Goal: Information Seeking & Learning: Learn about a topic

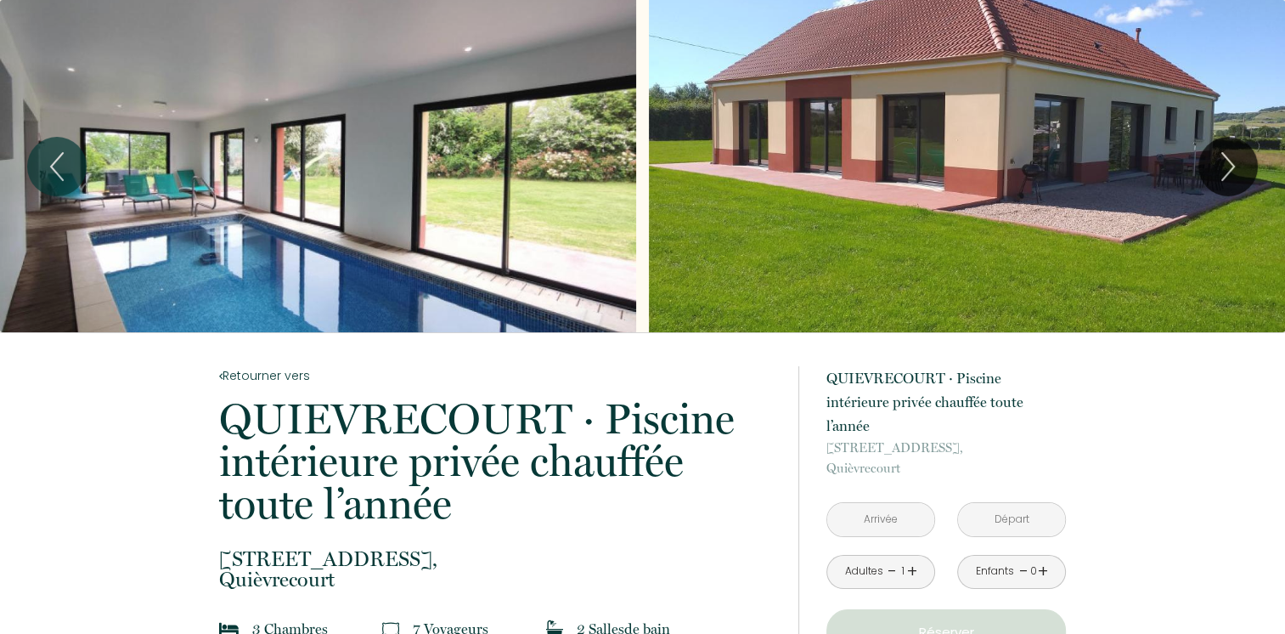
click at [288, 272] on div "Slideshow" at bounding box center [318, 166] width 636 height 332
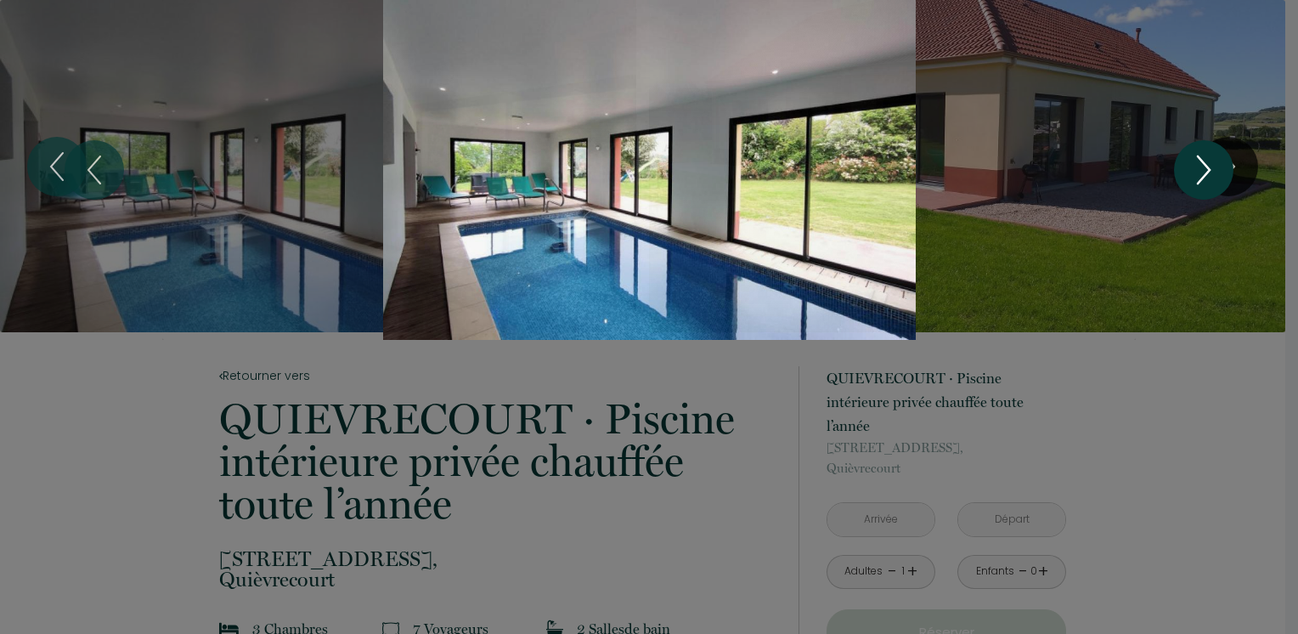
click at [1203, 175] on icon "Next" at bounding box center [1204, 169] width 12 height 27
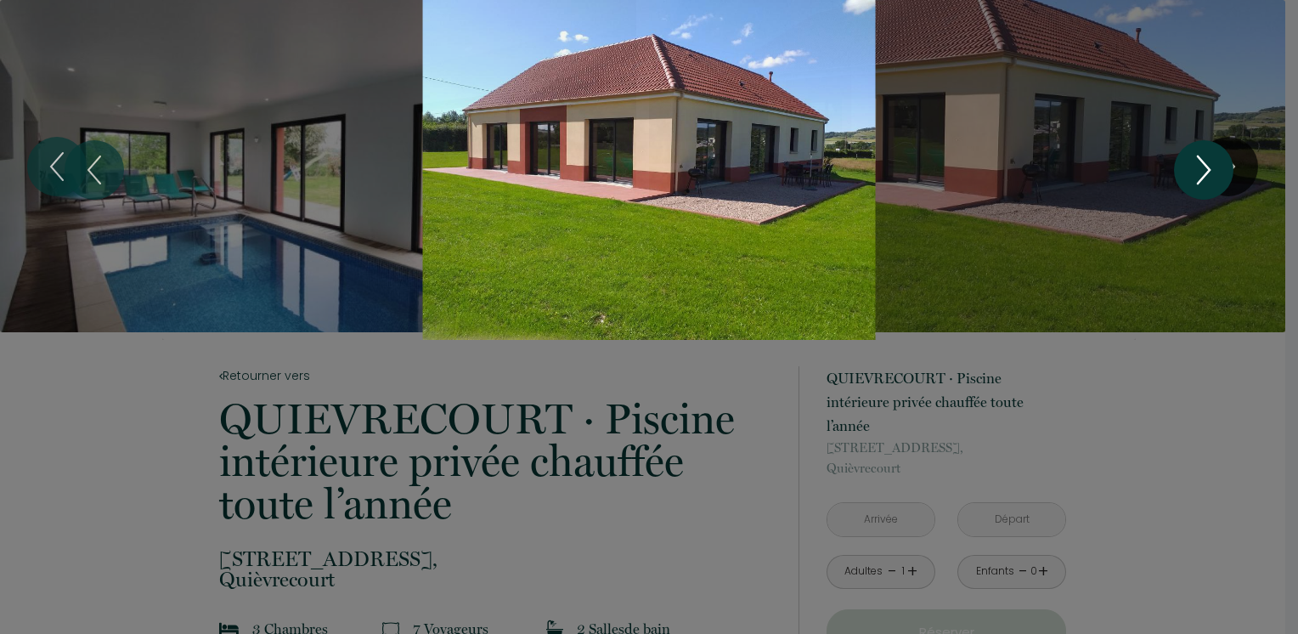
click at [1203, 175] on icon "Next" at bounding box center [1204, 169] width 12 height 27
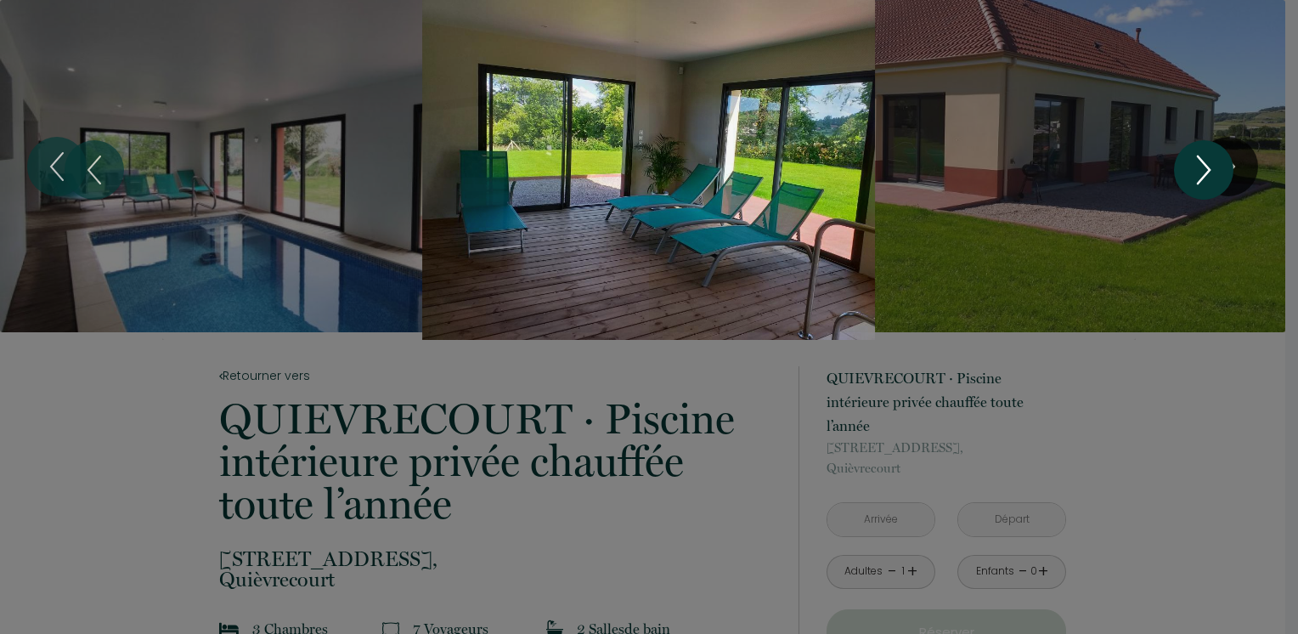
click at [1203, 175] on icon "Next" at bounding box center [1204, 169] width 12 height 27
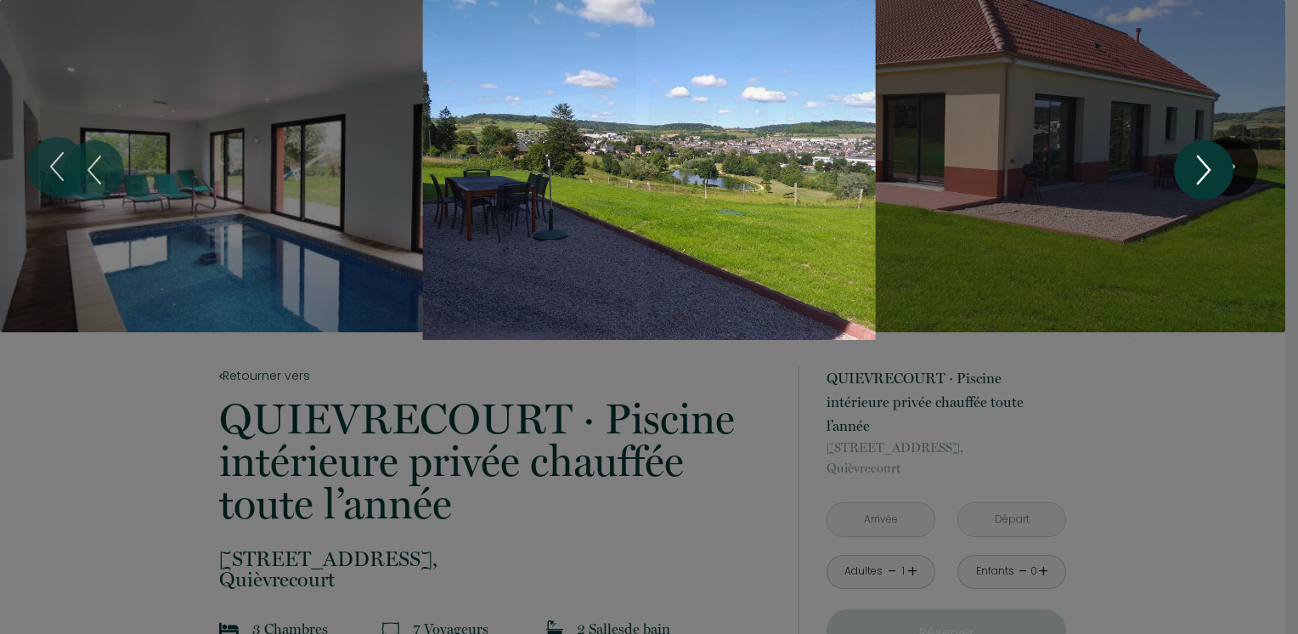
click at [1203, 175] on icon "Next" at bounding box center [1204, 169] width 12 height 27
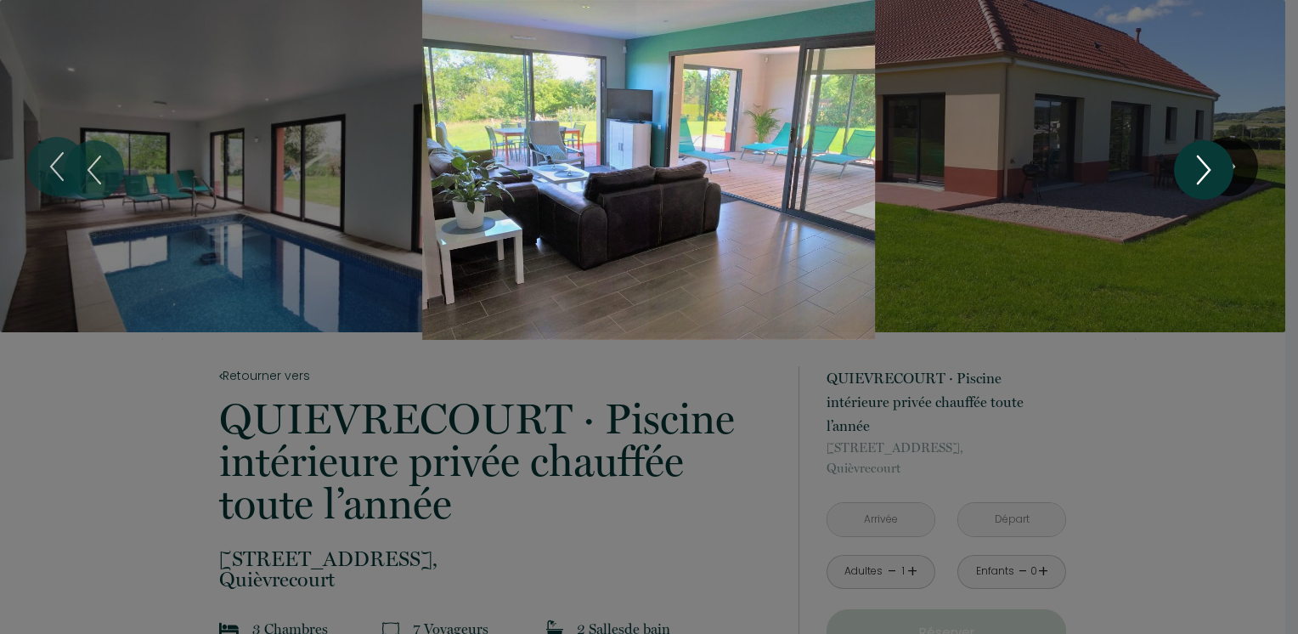
click at [1203, 175] on icon "Next" at bounding box center [1204, 169] width 12 height 27
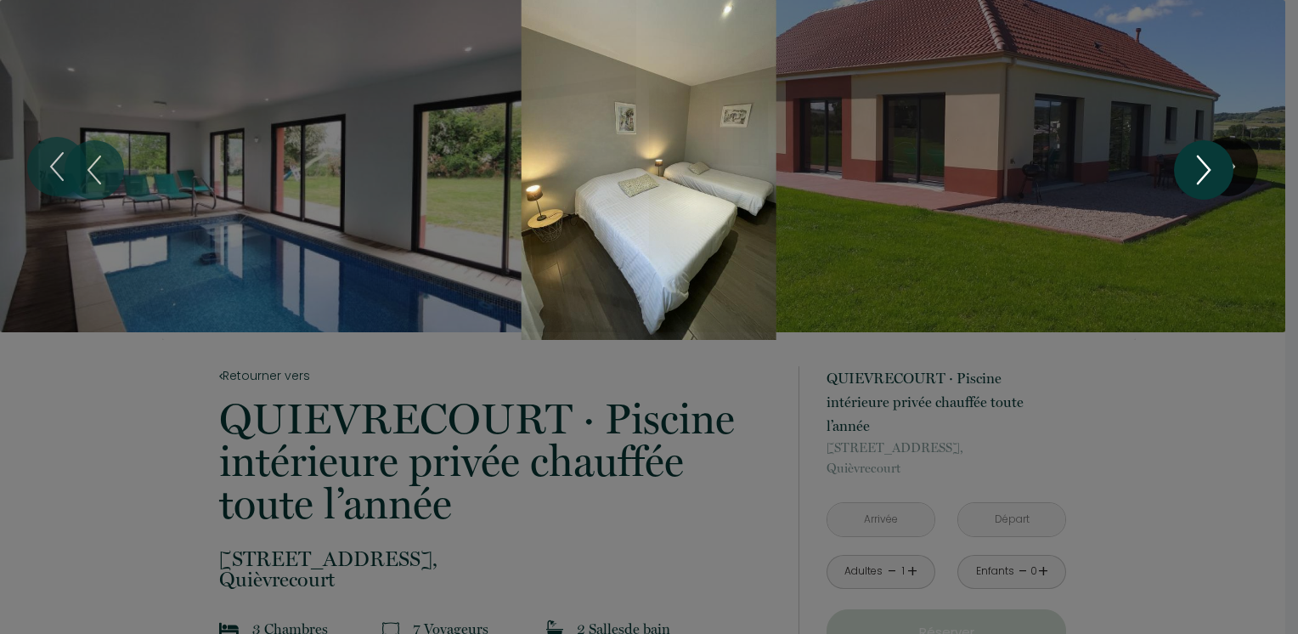
click at [1203, 175] on icon "Next" at bounding box center [1204, 169] width 12 height 27
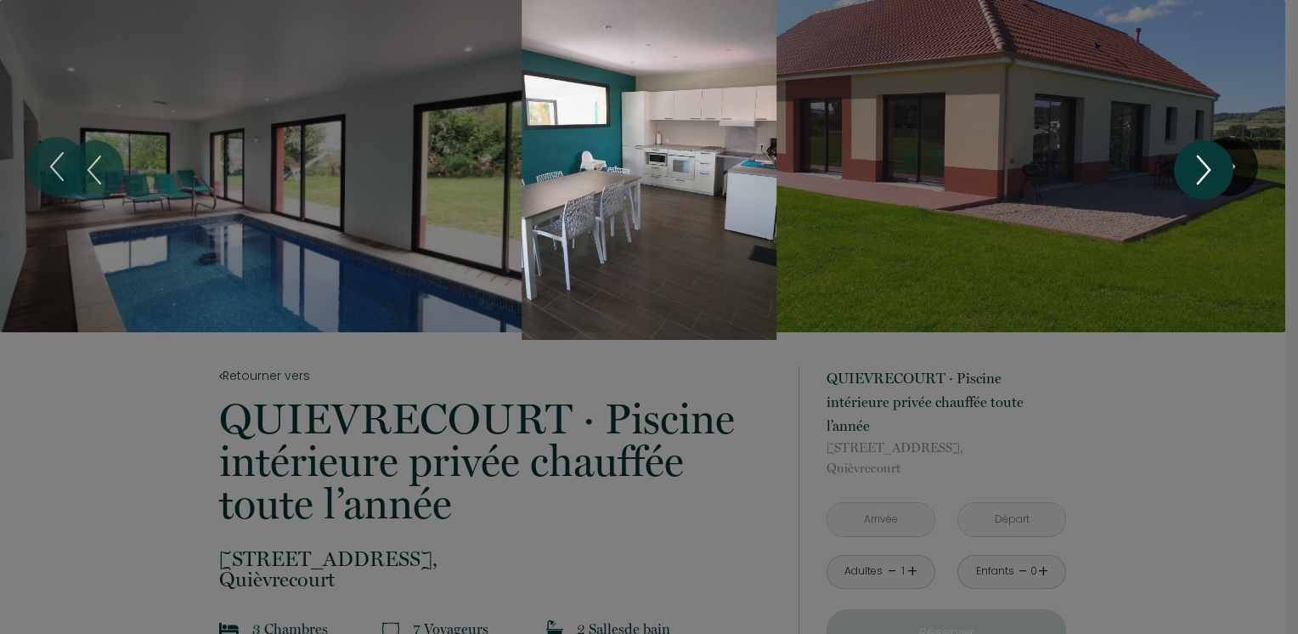
click at [1203, 175] on icon "Next" at bounding box center [1204, 169] width 12 height 27
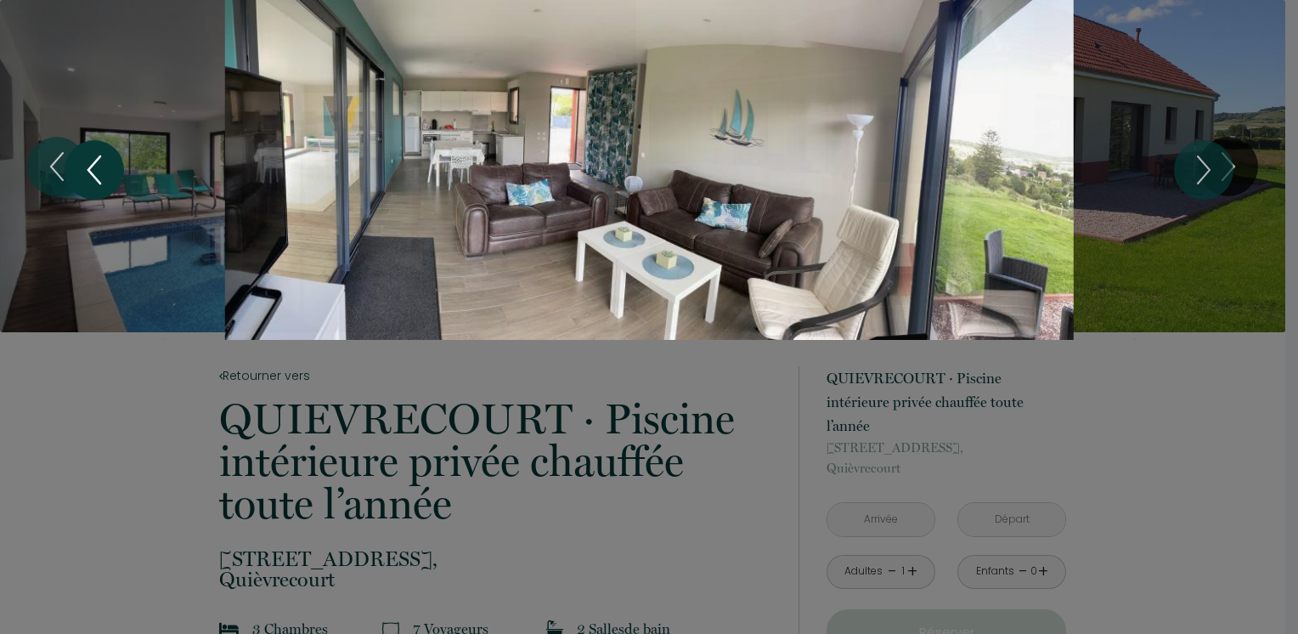
click at [88, 167] on icon "Previous" at bounding box center [94, 169] width 36 height 51
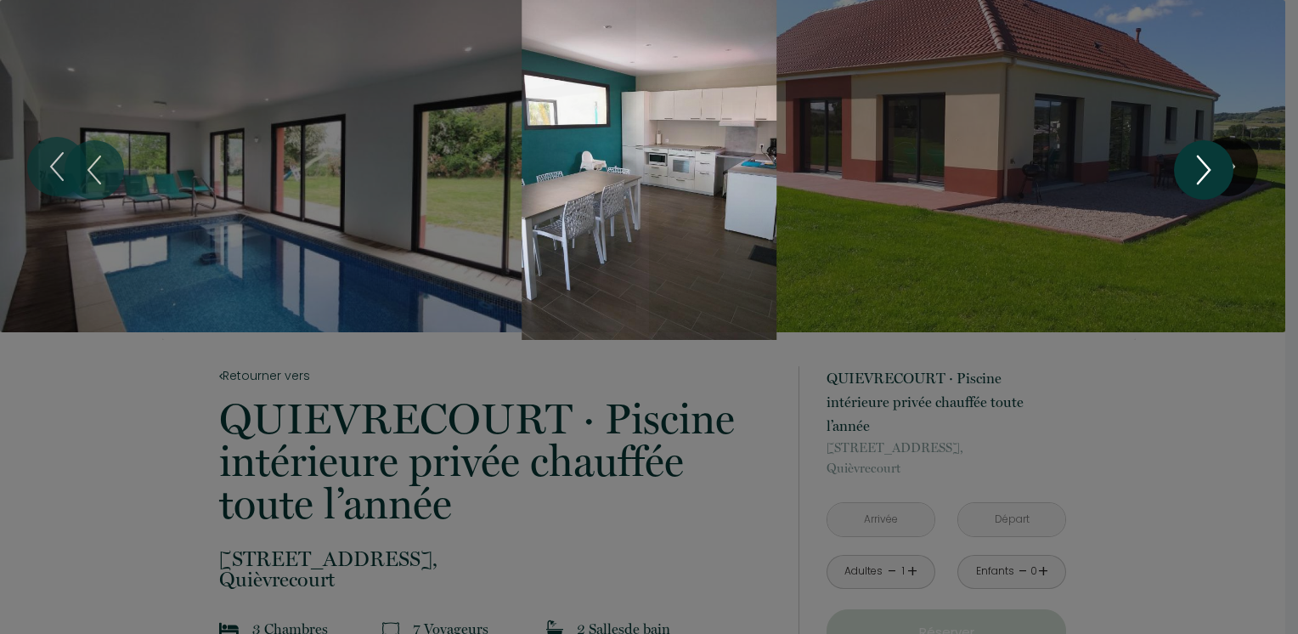
click at [1196, 171] on icon "Next" at bounding box center [1204, 169] width 36 height 51
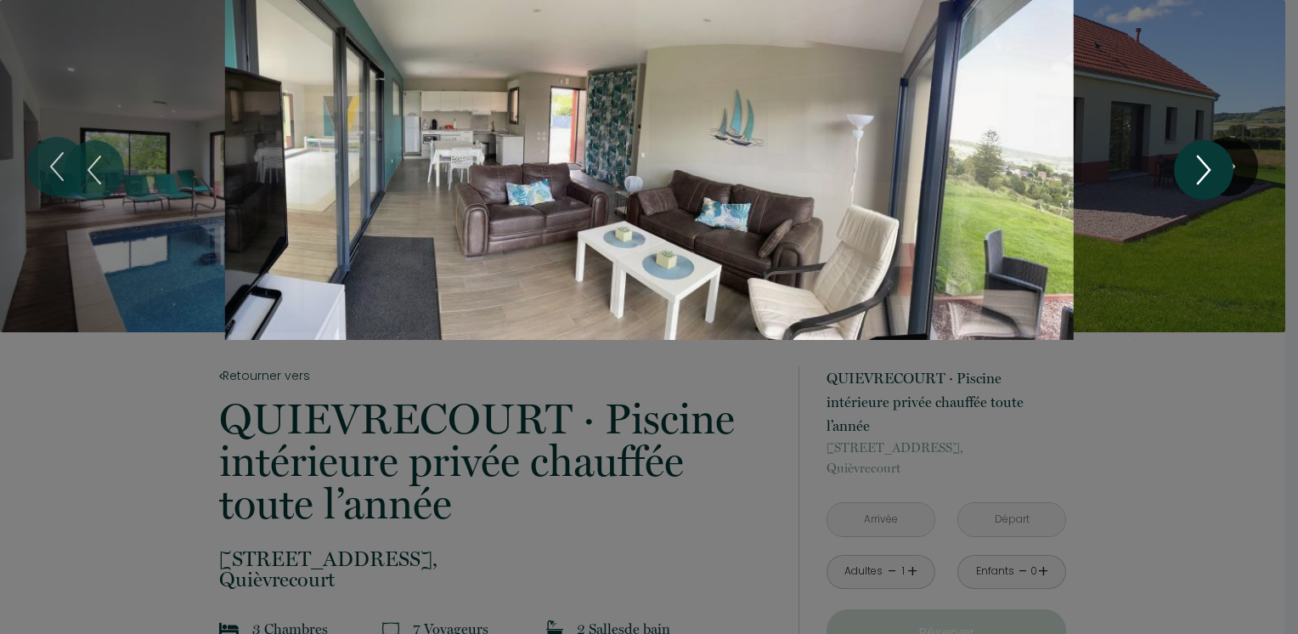
click at [1199, 169] on icon "Next" at bounding box center [1204, 169] width 36 height 51
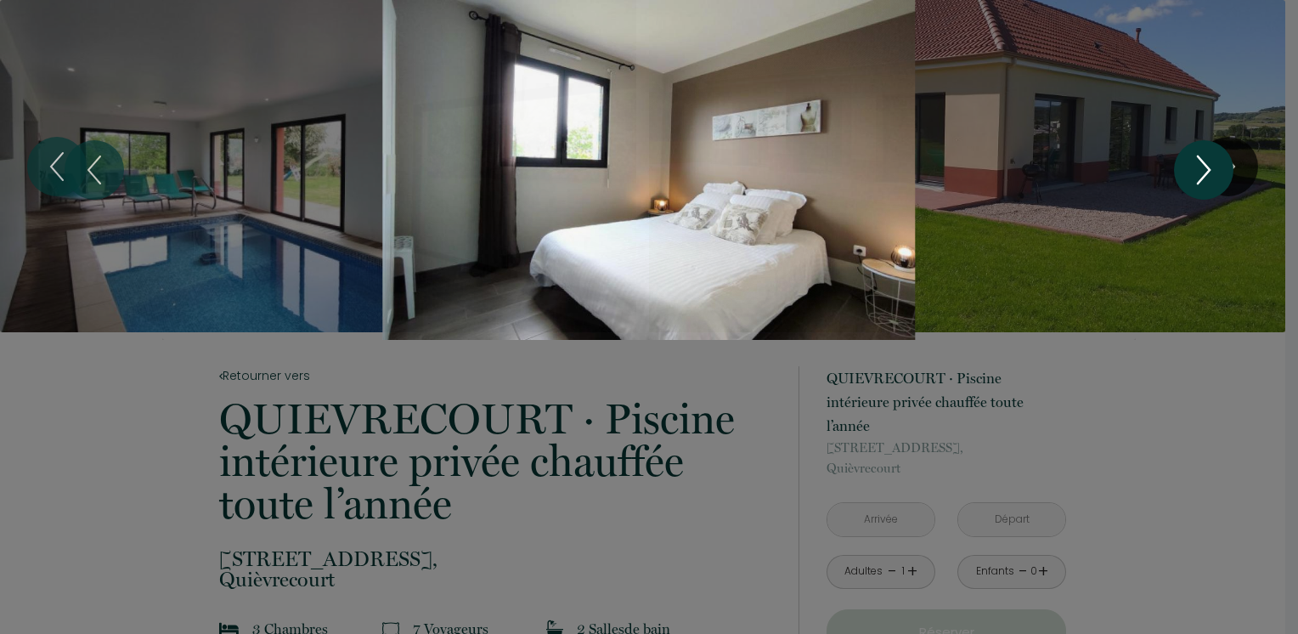
click at [1199, 169] on icon "Next" at bounding box center [1204, 169] width 36 height 51
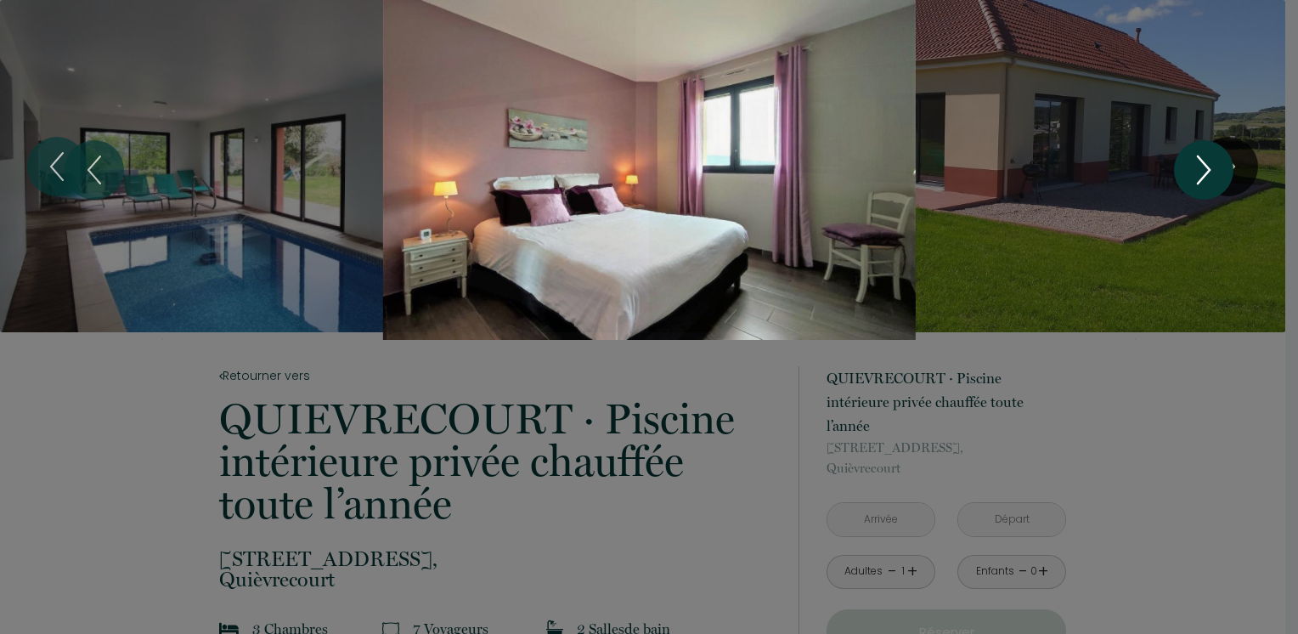
click at [1199, 169] on icon "Next" at bounding box center [1204, 169] width 36 height 51
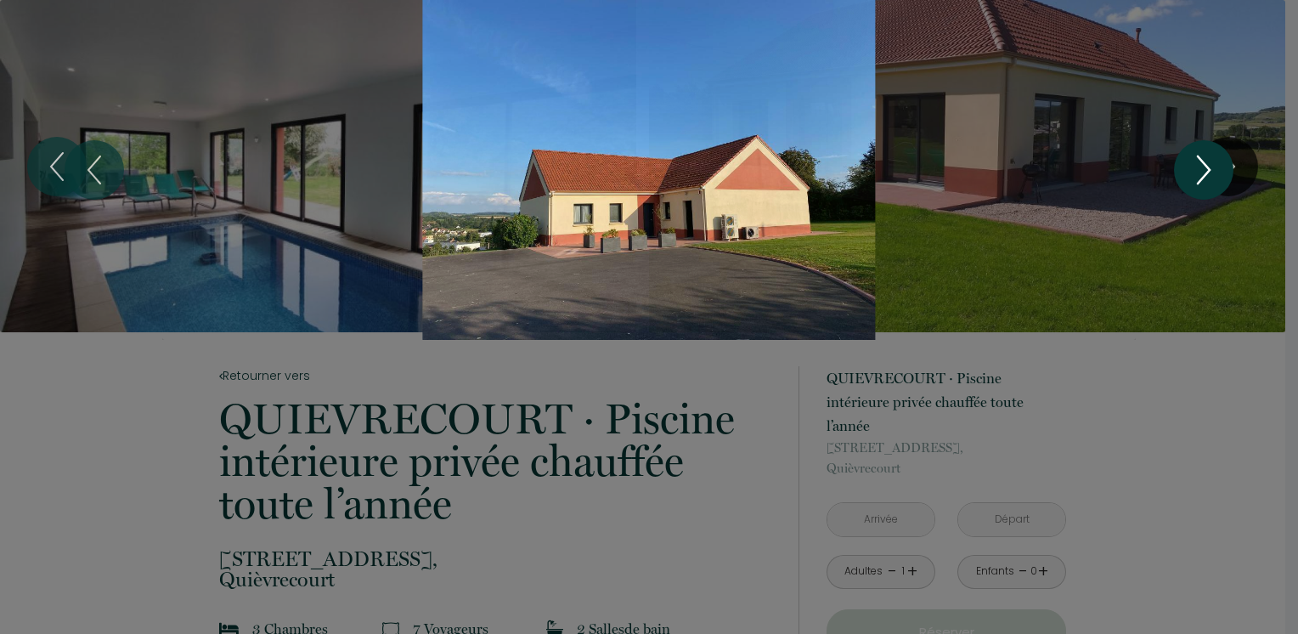
click at [1199, 169] on icon "Next" at bounding box center [1204, 169] width 36 height 51
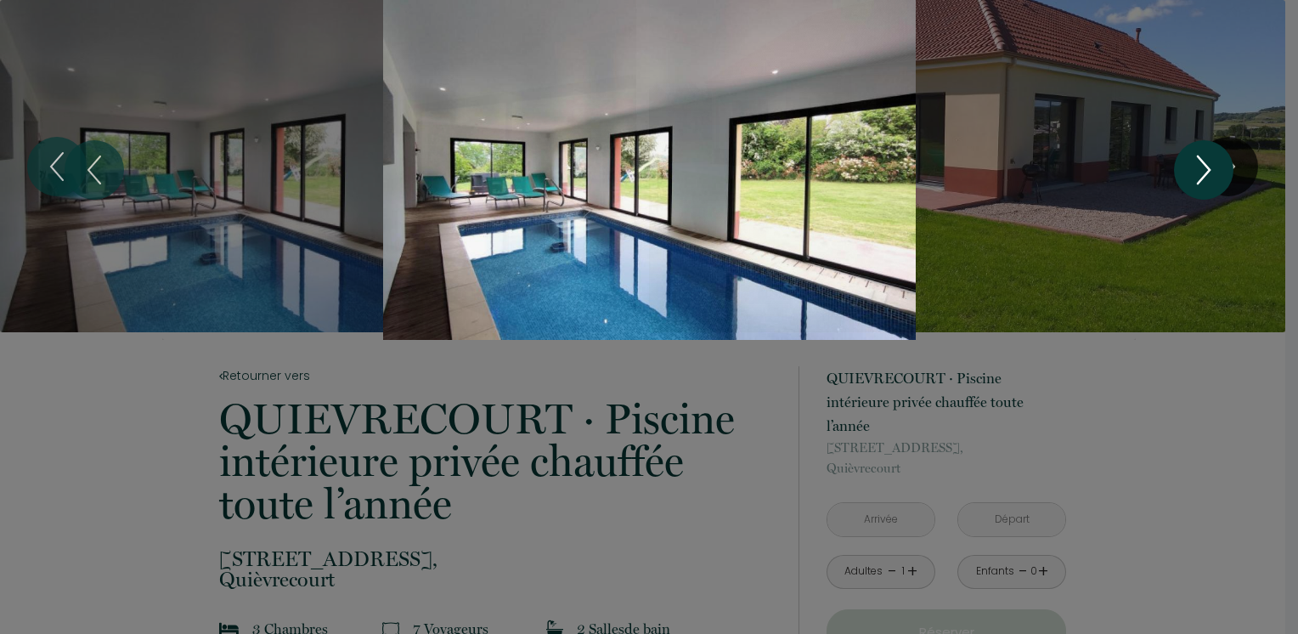
click at [1199, 169] on icon "Next" at bounding box center [1204, 169] width 36 height 51
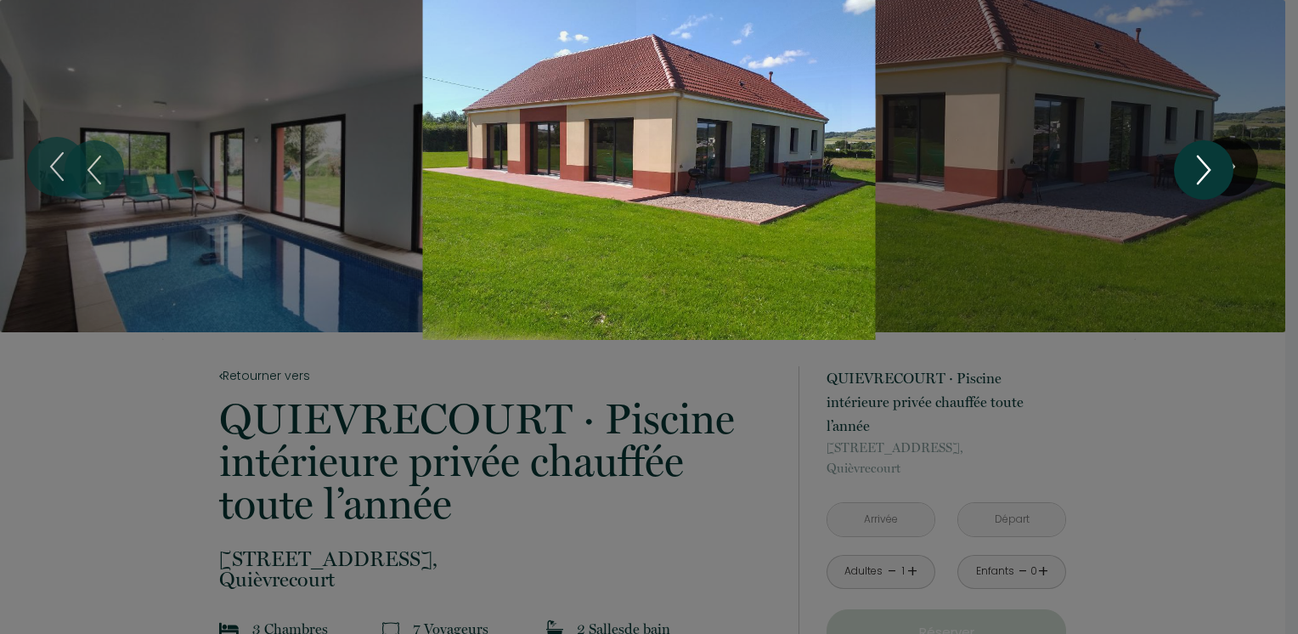
click at [1199, 169] on icon "Next" at bounding box center [1204, 169] width 36 height 51
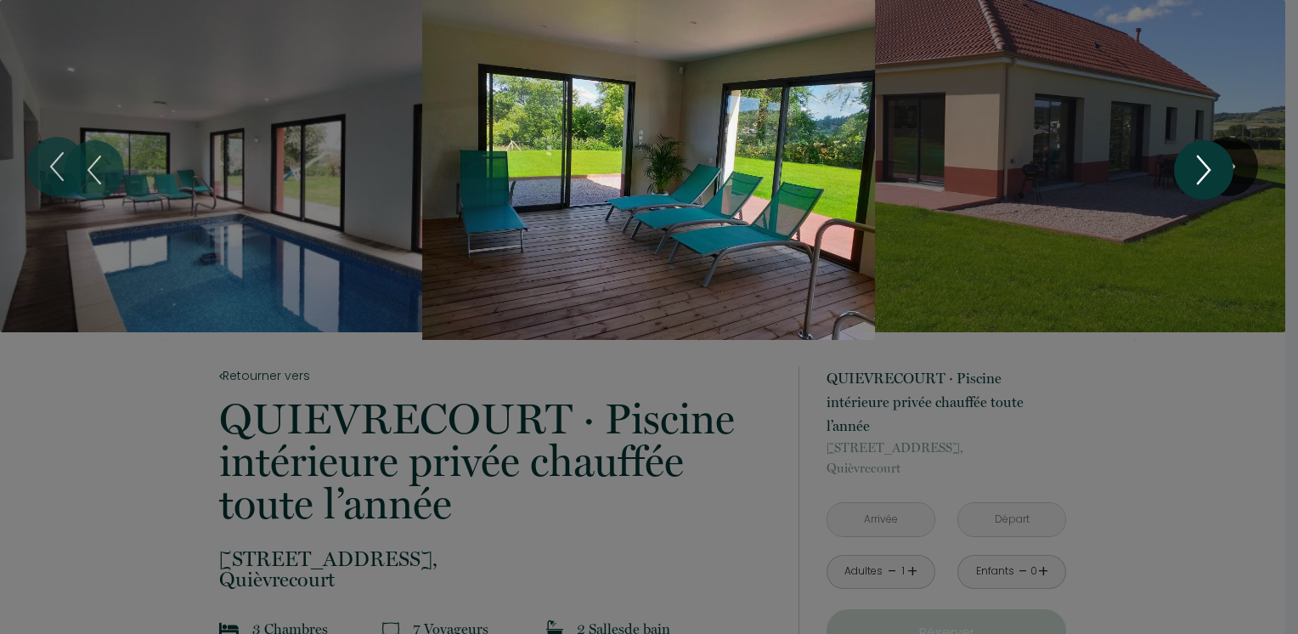
click at [1199, 169] on icon "Next" at bounding box center [1204, 169] width 36 height 51
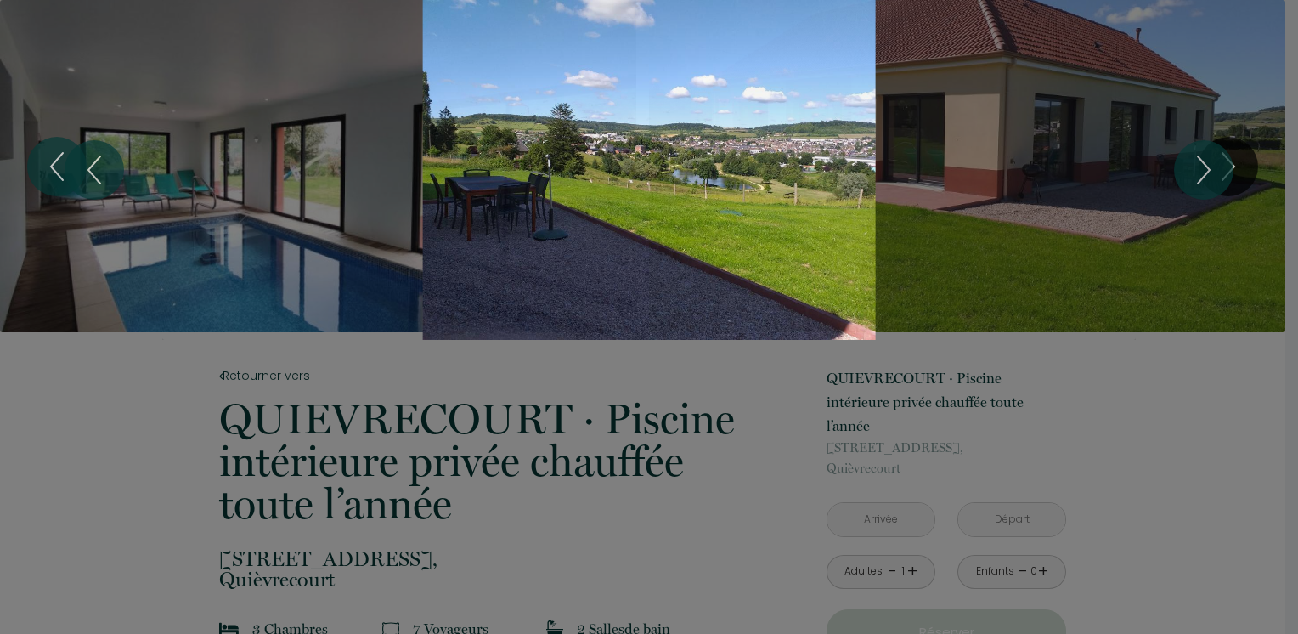
click at [831, 236] on div "Slideshow" at bounding box center [648, 170] width 973 height 340
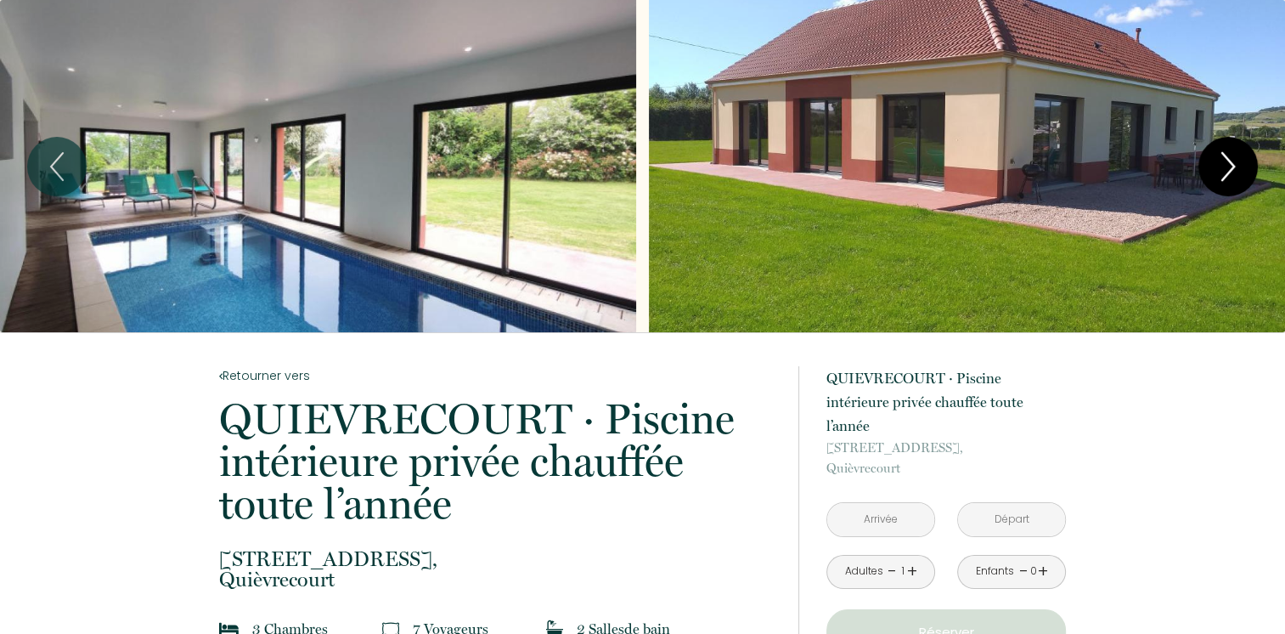
click at [1237, 164] on icon "Next" at bounding box center [1228, 166] width 36 height 51
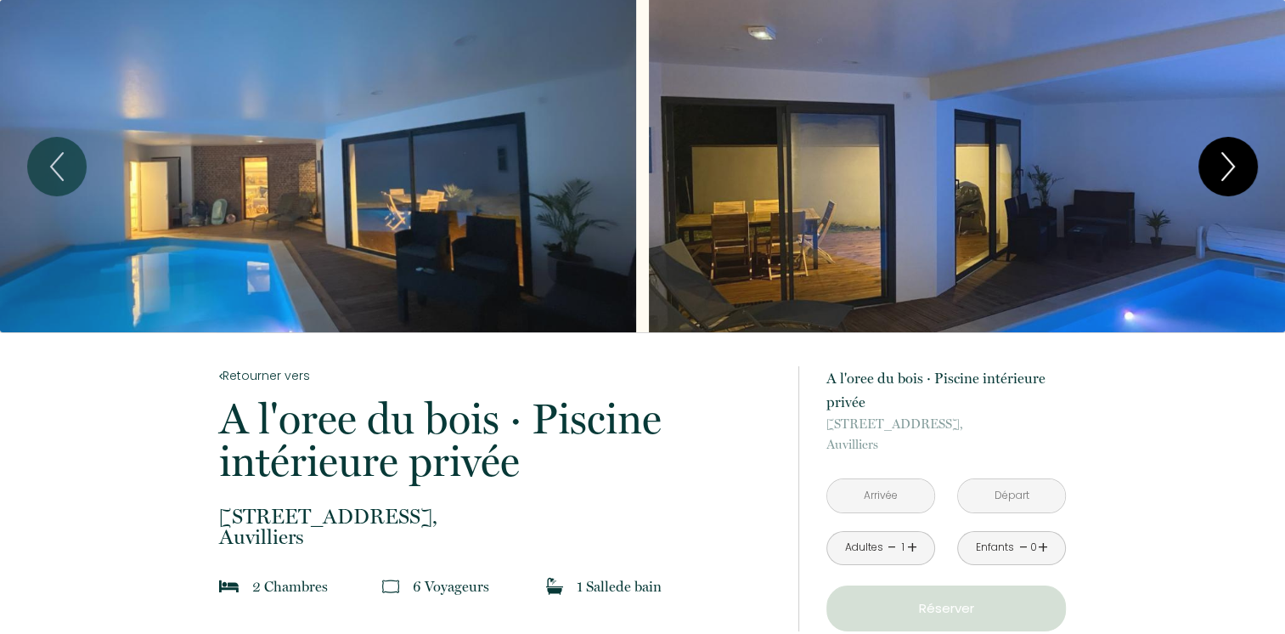
click at [1210, 161] on button "Next" at bounding box center [1228, 166] width 59 height 59
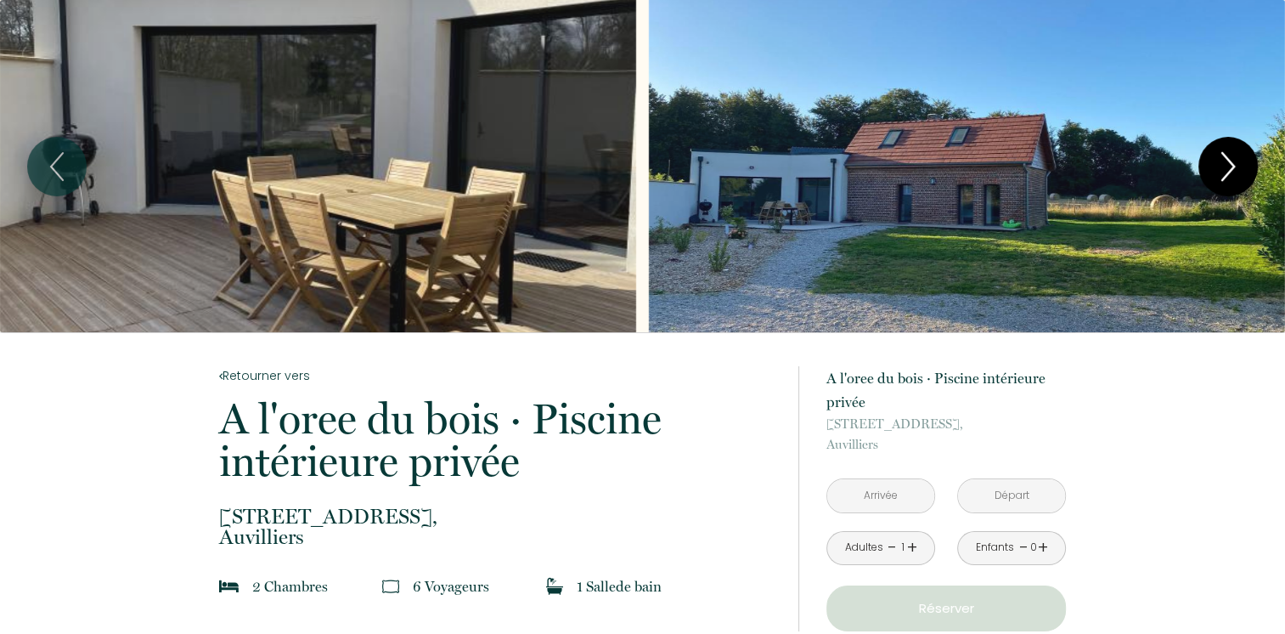
click at [1231, 162] on icon "Next" at bounding box center [1228, 166] width 12 height 27
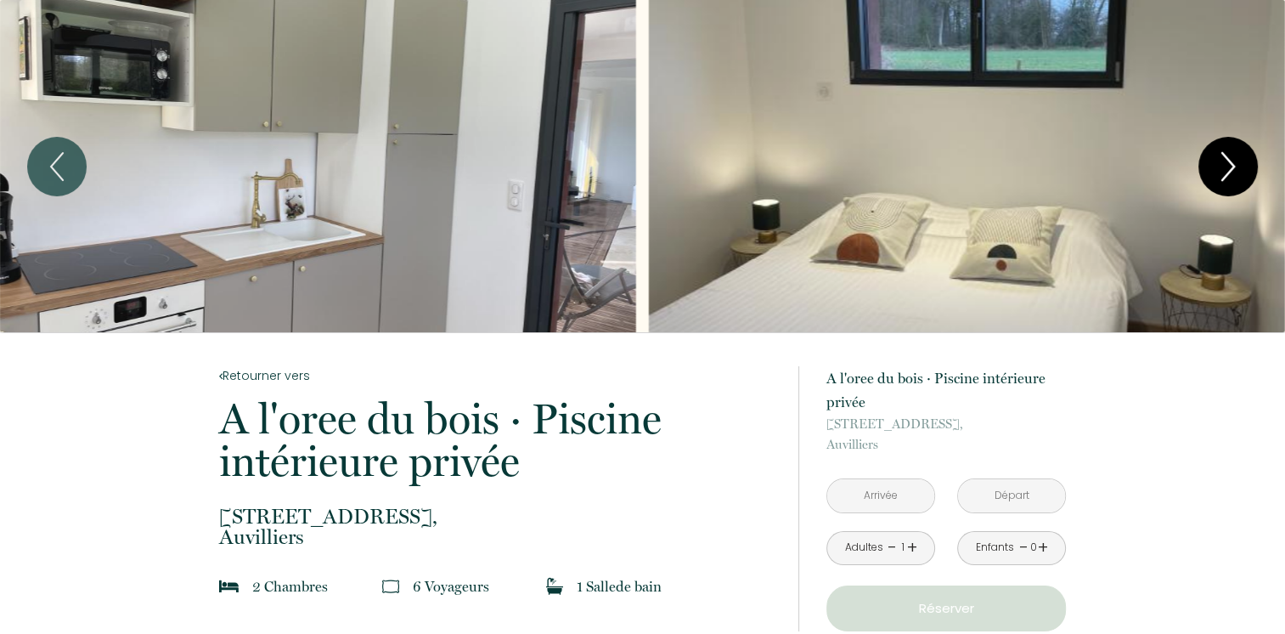
click at [1231, 162] on icon "Next" at bounding box center [1228, 166] width 12 height 27
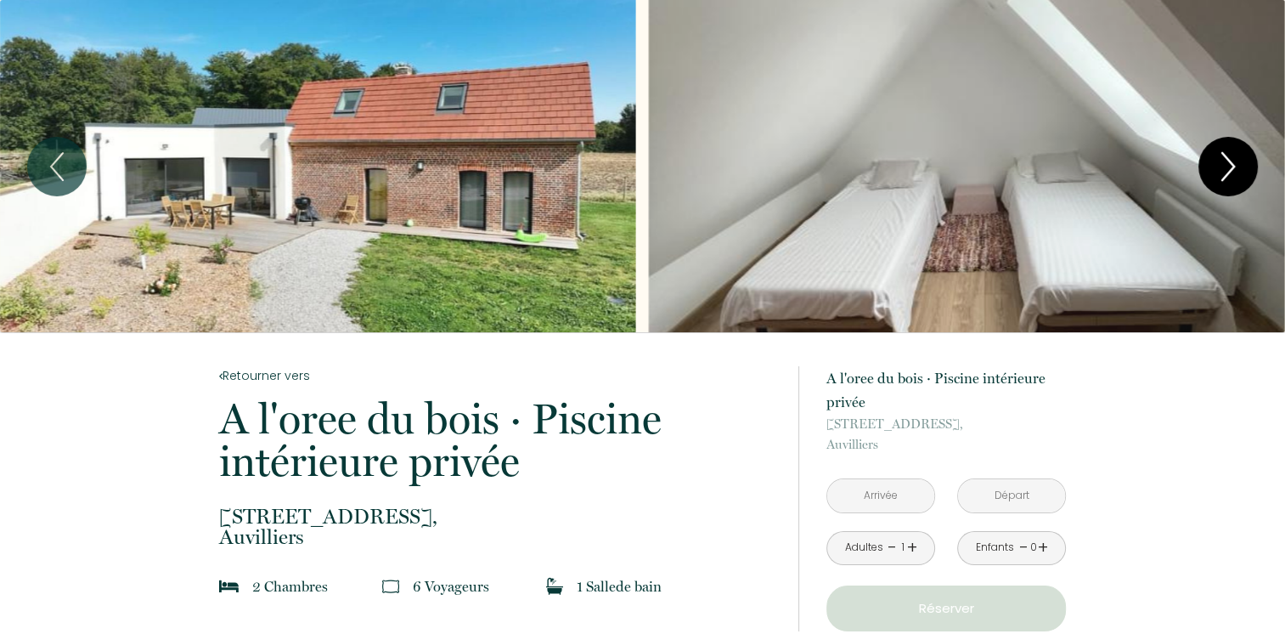
click at [1230, 165] on icon "Next" at bounding box center [1228, 166] width 36 height 51
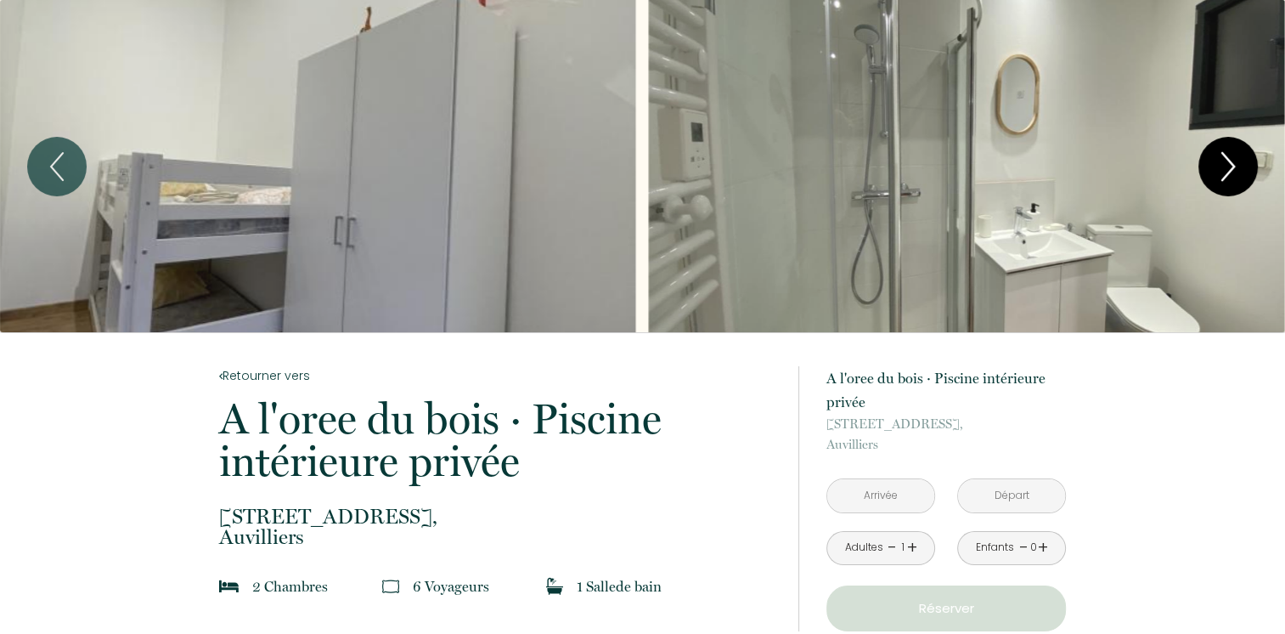
click at [1230, 165] on icon "Next" at bounding box center [1228, 166] width 36 height 51
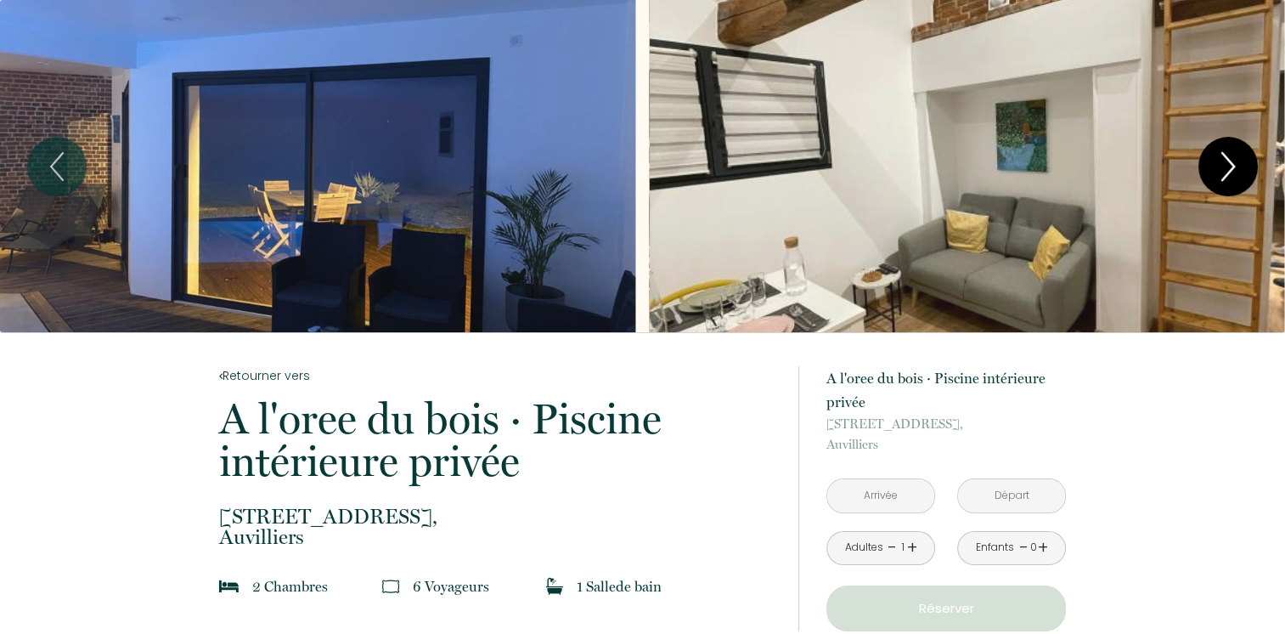
click at [1230, 166] on icon "Next" at bounding box center [1228, 166] width 36 height 51
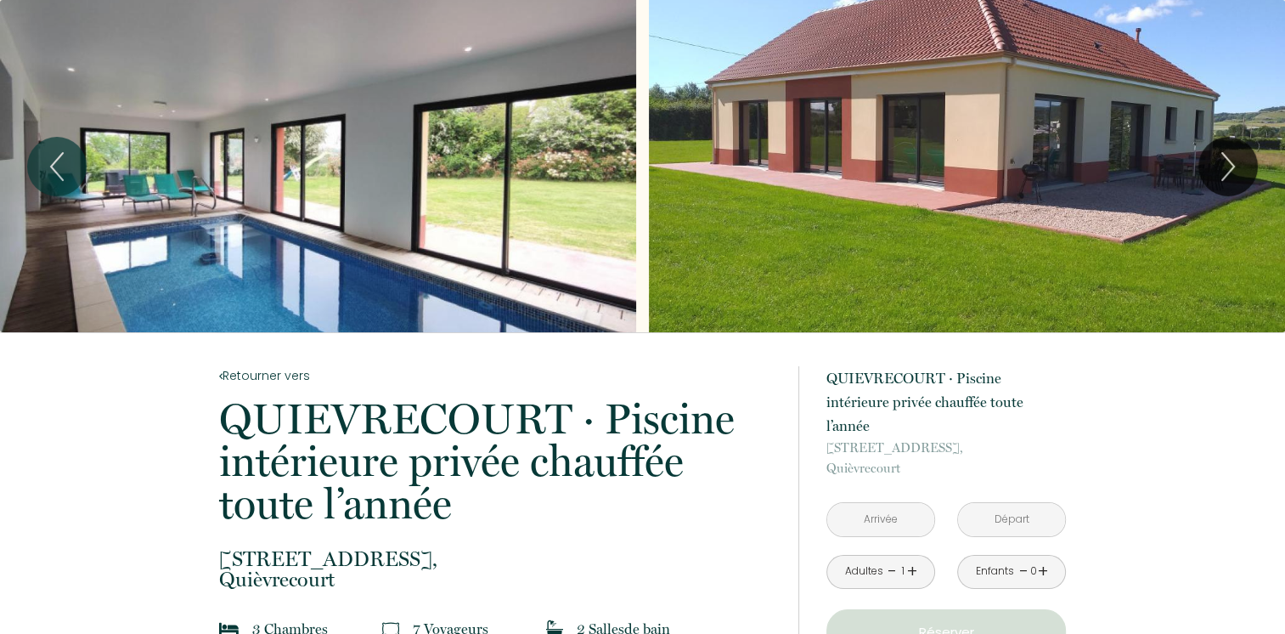
click at [411, 206] on div "Slideshow" at bounding box center [318, 166] width 636 height 332
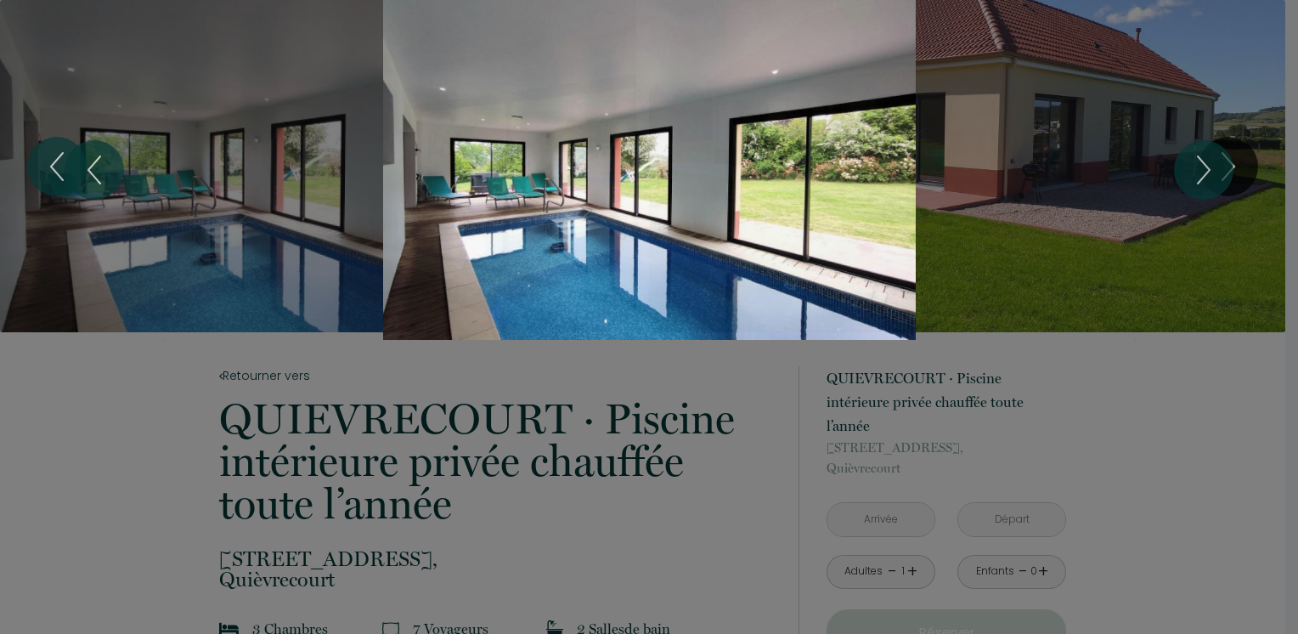
click at [552, 219] on div "Slideshow" at bounding box center [648, 170] width 973 height 340
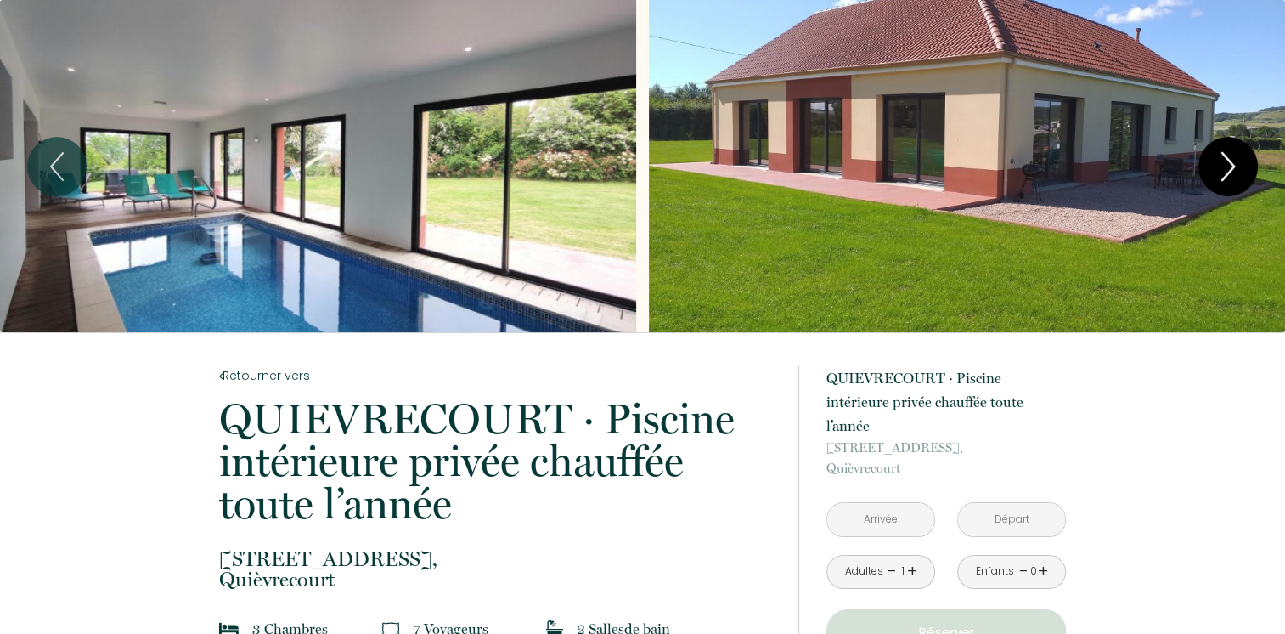
click at [1234, 157] on icon "Next" at bounding box center [1228, 166] width 36 height 51
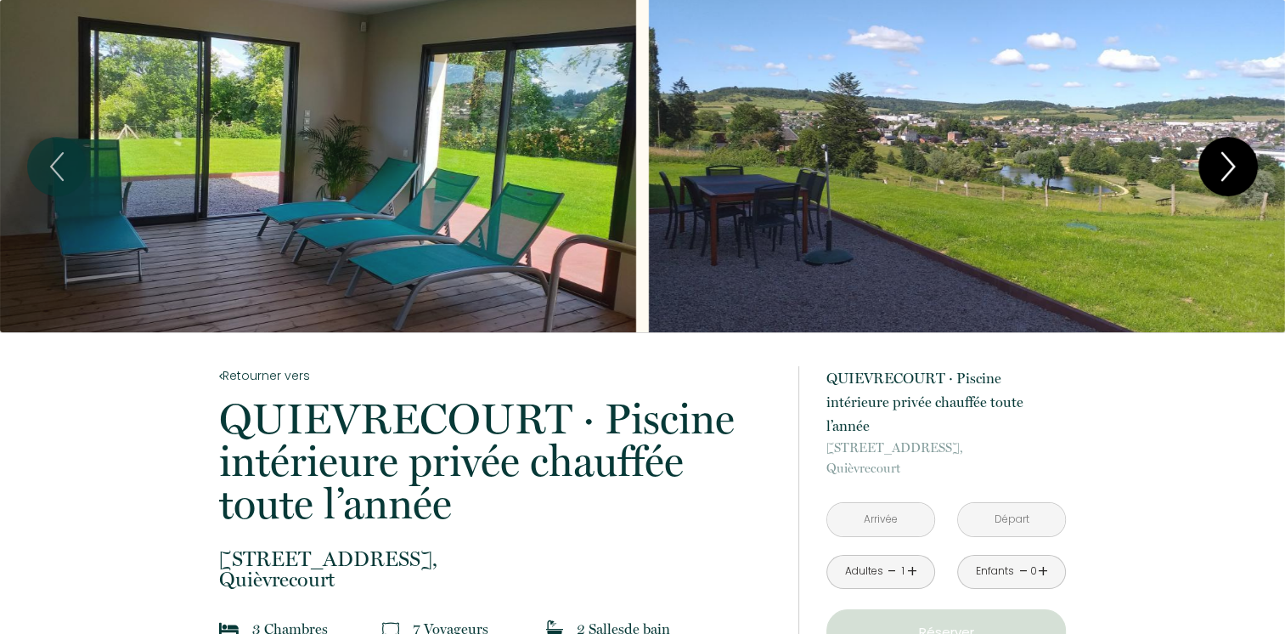
click at [1226, 177] on icon "Next" at bounding box center [1228, 166] width 12 height 27
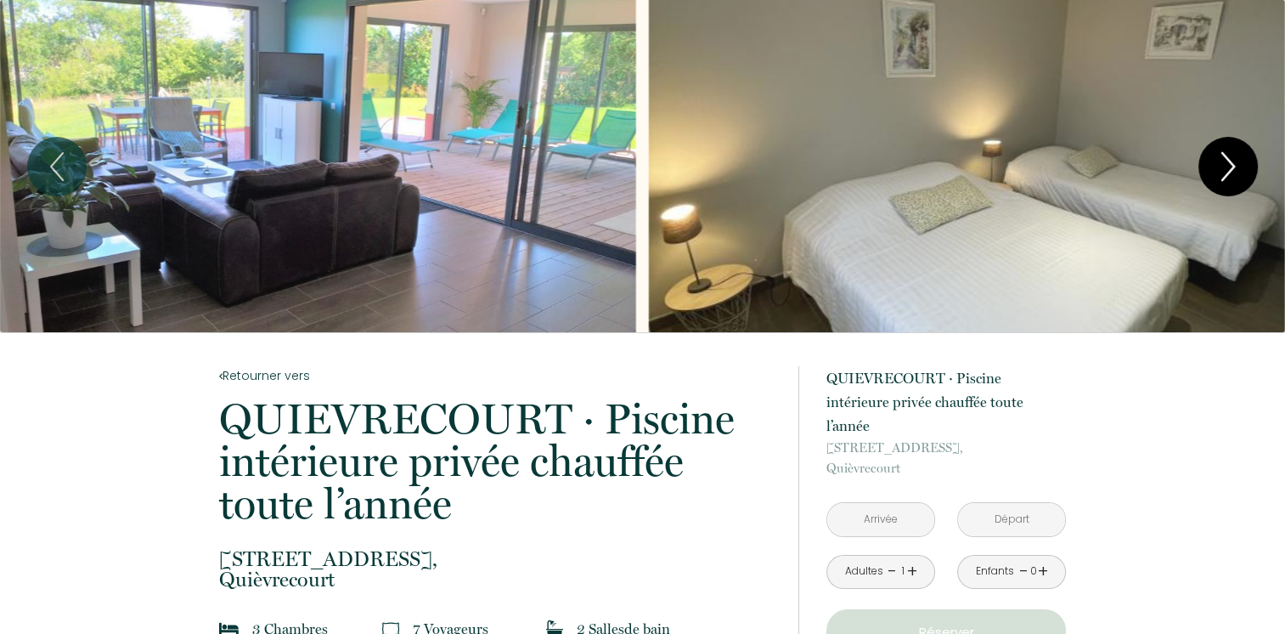
click at [1228, 161] on icon "Next" at bounding box center [1228, 166] width 12 height 27
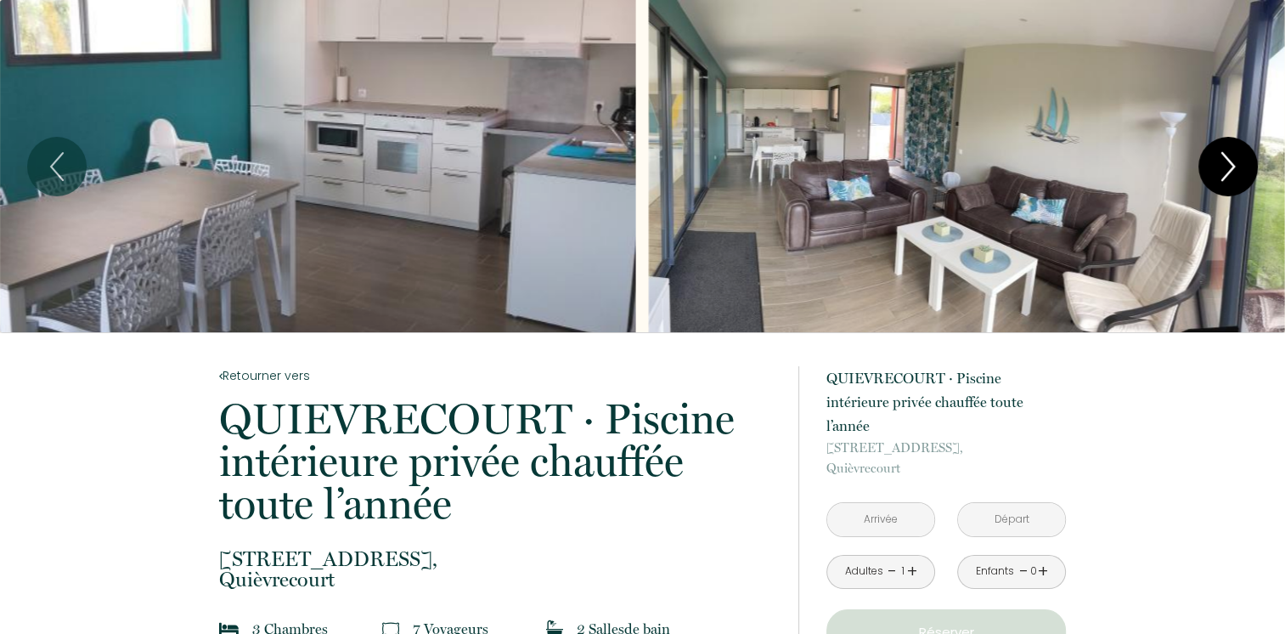
click at [1233, 161] on icon "Next" at bounding box center [1228, 166] width 36 height 51
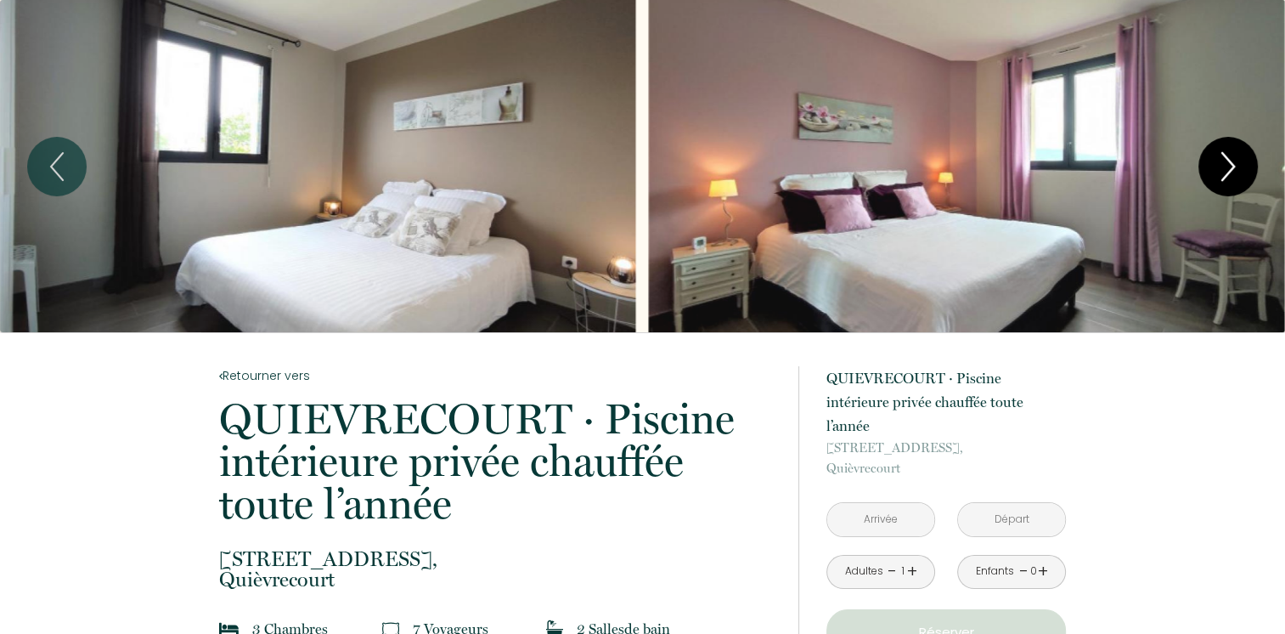
click at [1233, 166] on icon "Next" at bounding box center [1228, 166] width 12 height 27
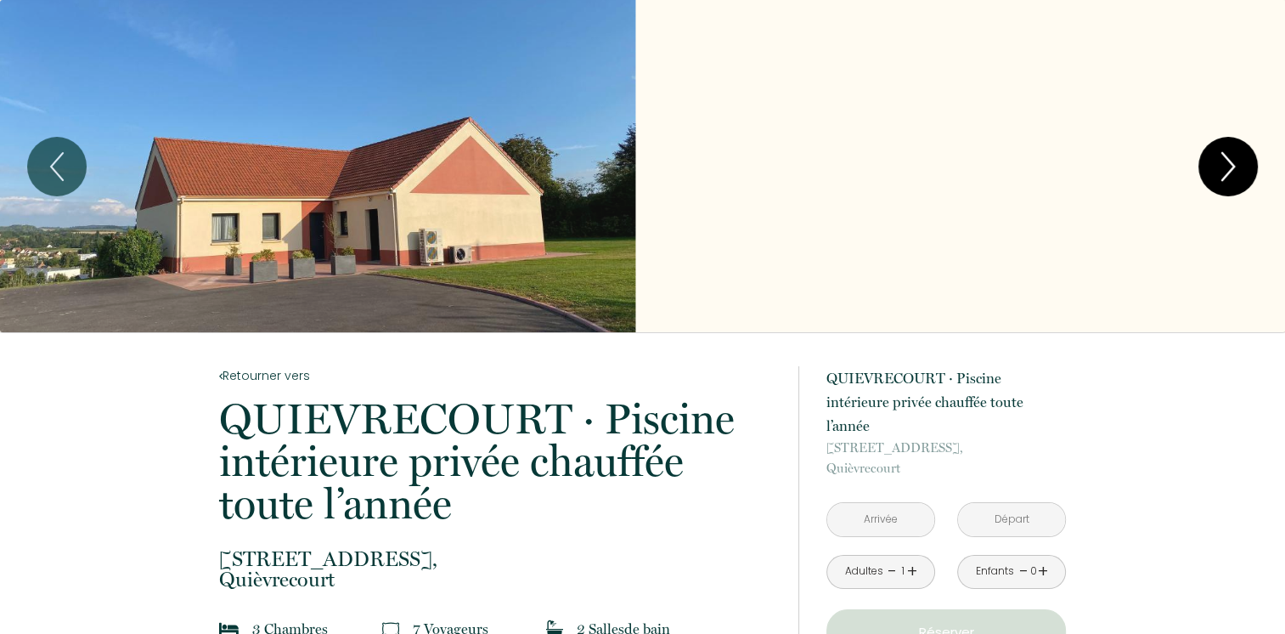
click at [1233, 166] on icon "Next" at bounding box center [1228, 166] width 12 height 27
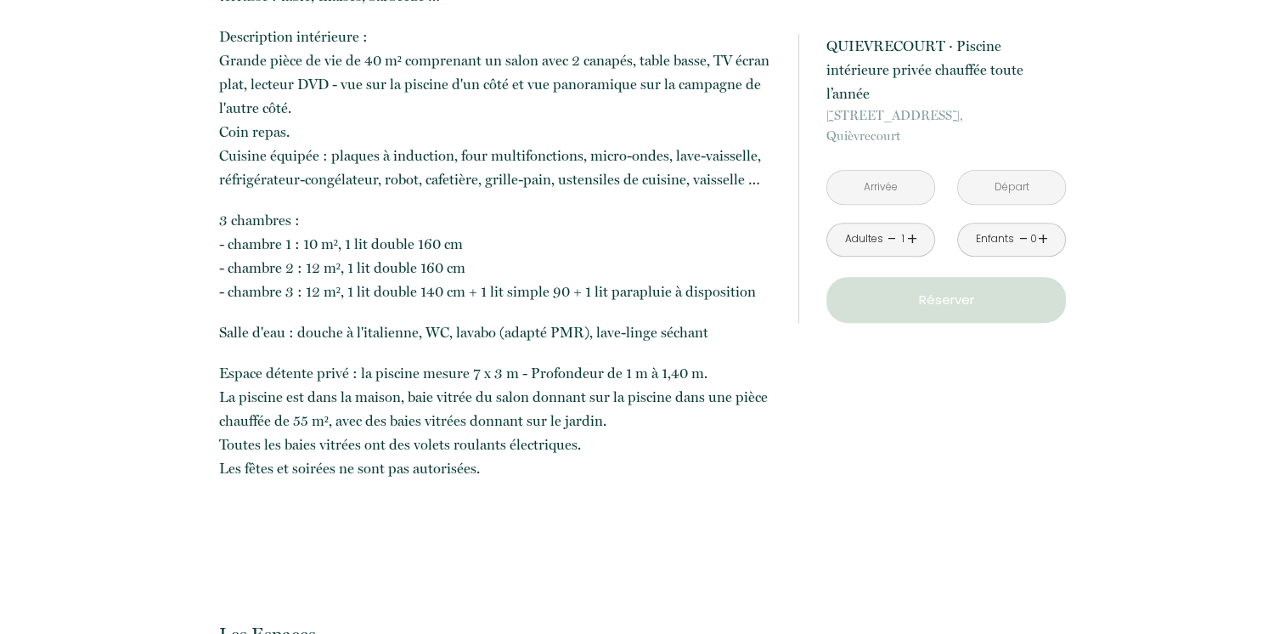
scroll to position [595, 0]
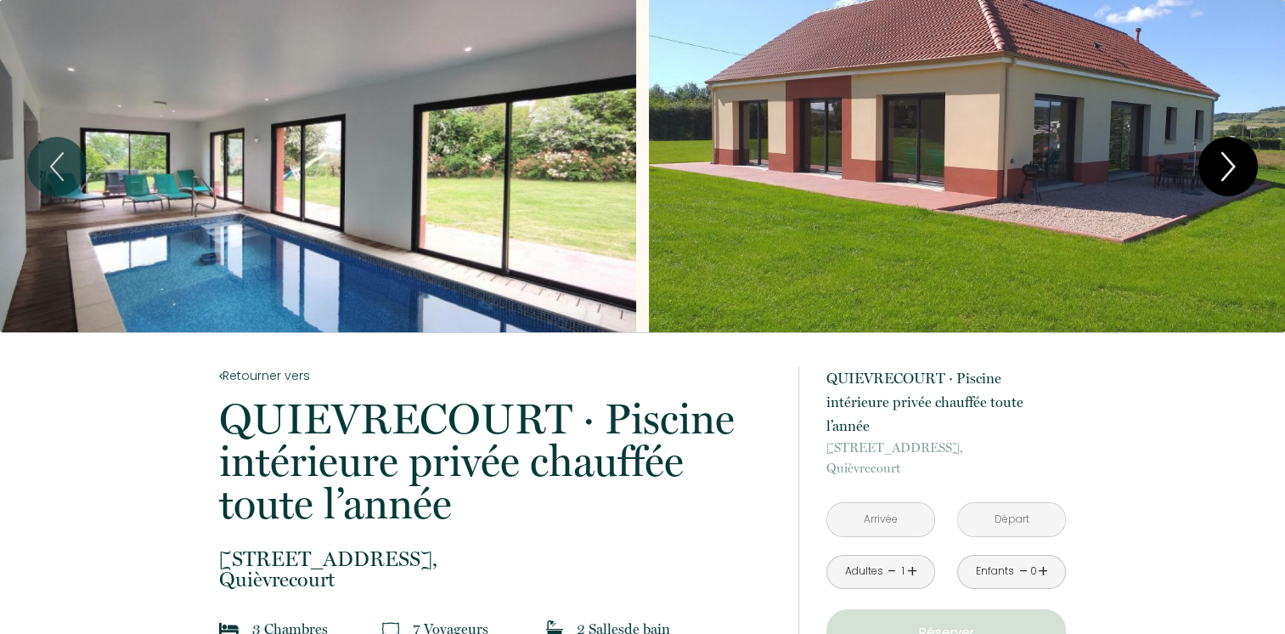
click at [1229, 170] on icon "Next" at bounding box center [1228, 166] width 12 height 27
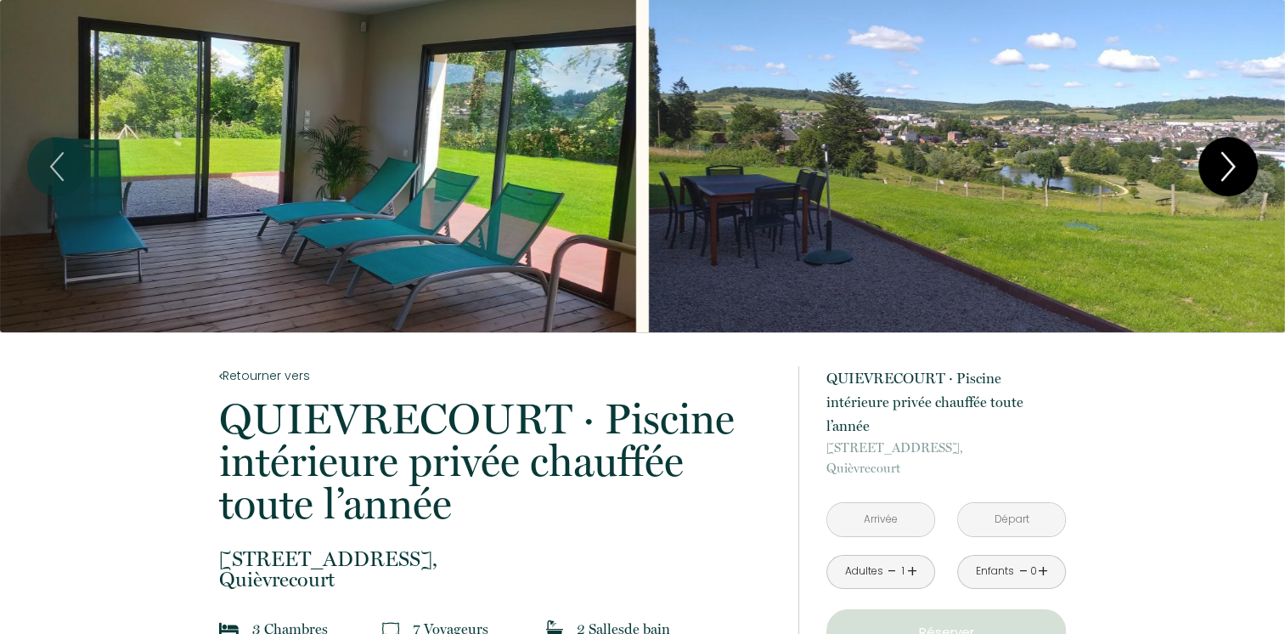
click at [1229, 170] on icon "Next" at bounding box center [1228, 166] width 12 height 27
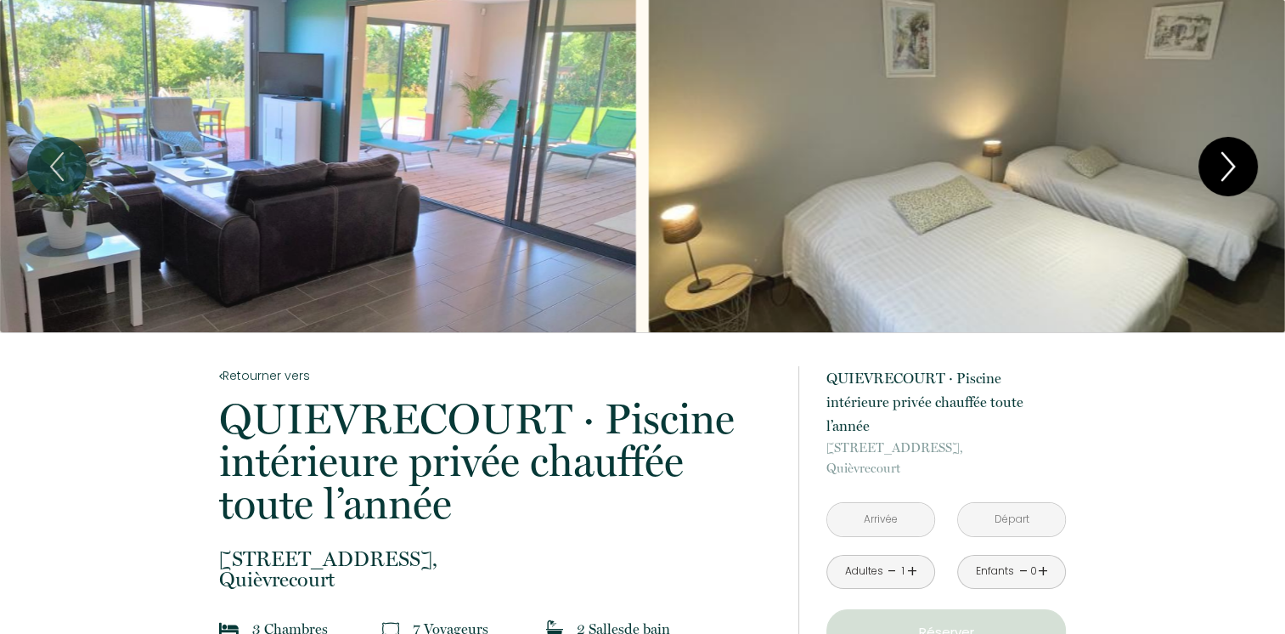
click at [1233, 170] on icon "Next" at bounding box center [1228, 166] width 36 height 51
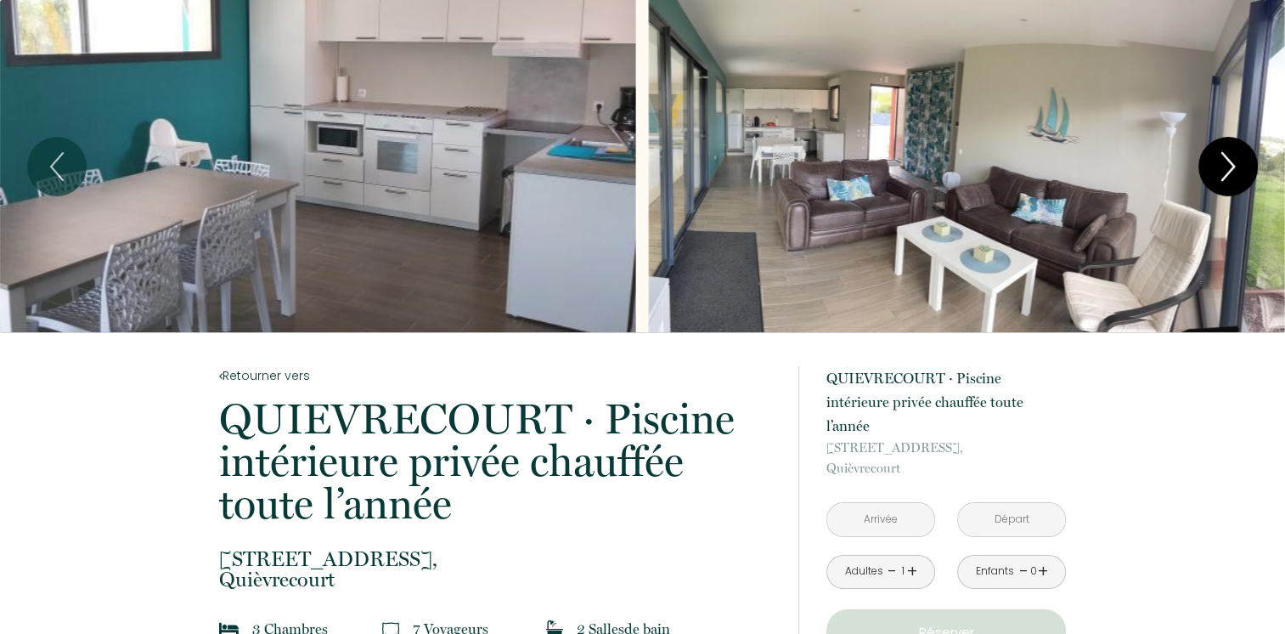
click at [1233, 170] on icon "Next" at bounding box center [1228, 166] width 36 height 51
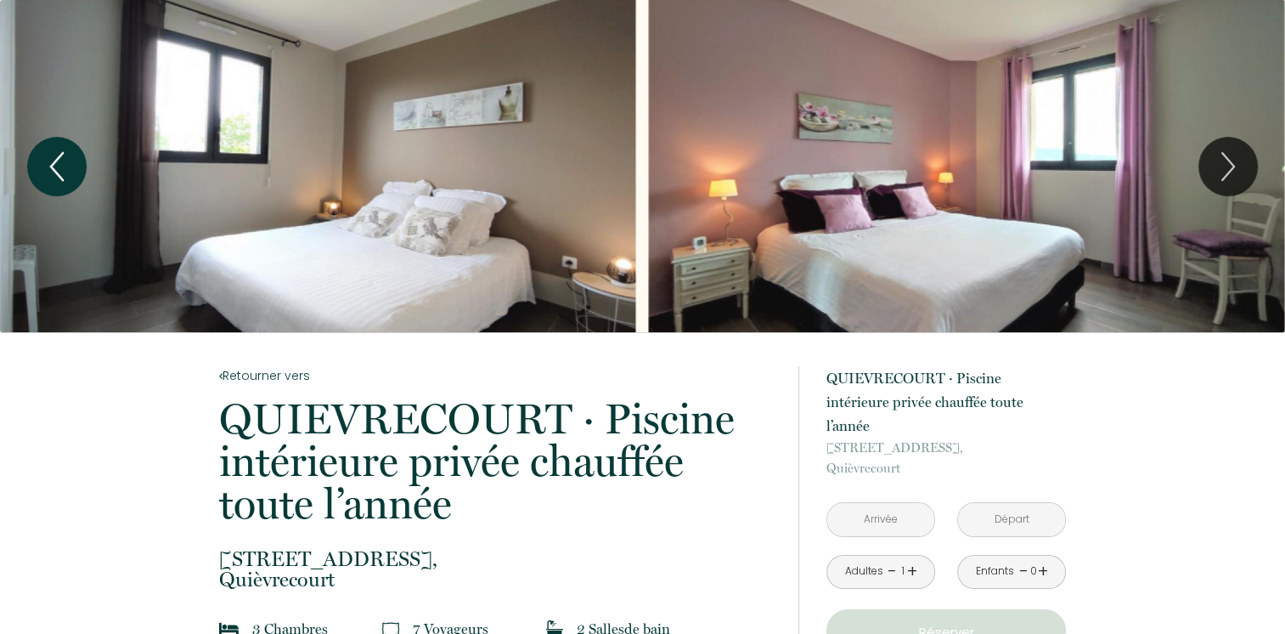
click at [54, 168] on icon "Previous" at bounding box center [57, 166] width 12 height 27
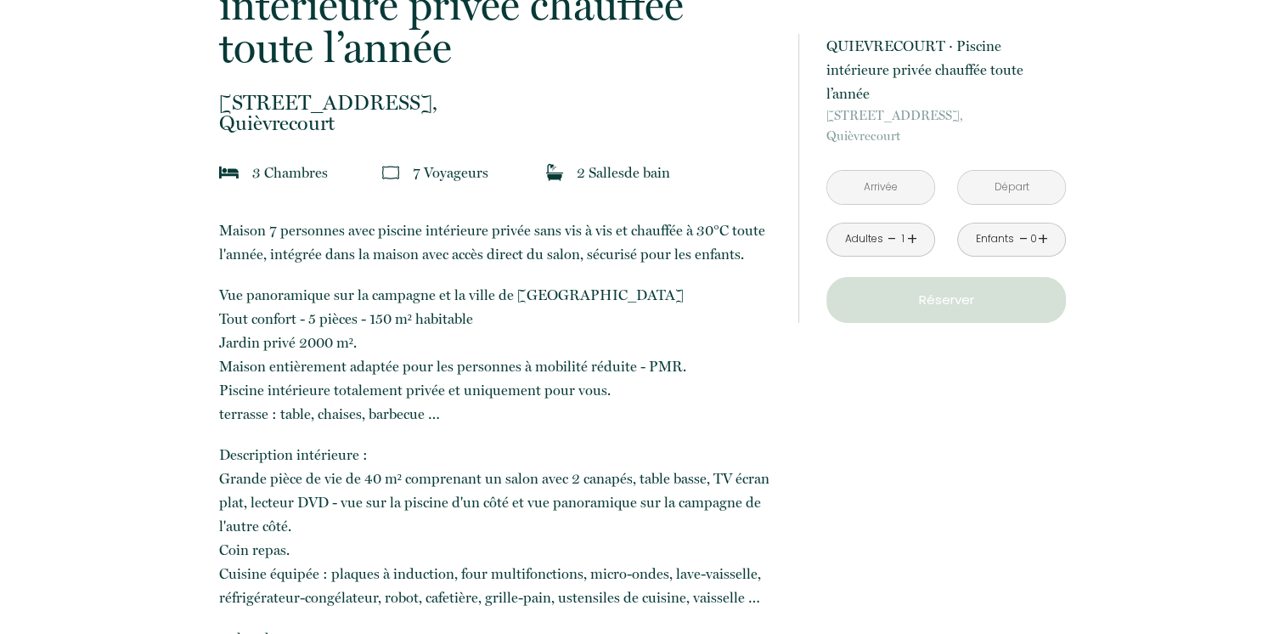
scroll to position [510, 0]
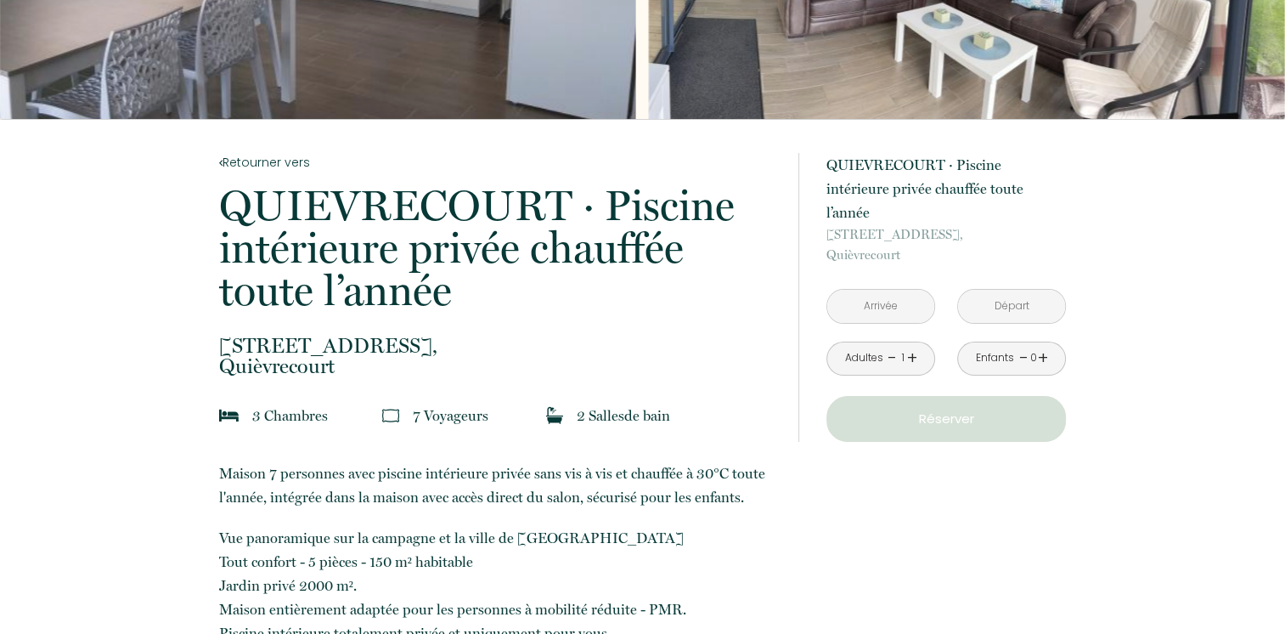
scroll to position [0, 0]
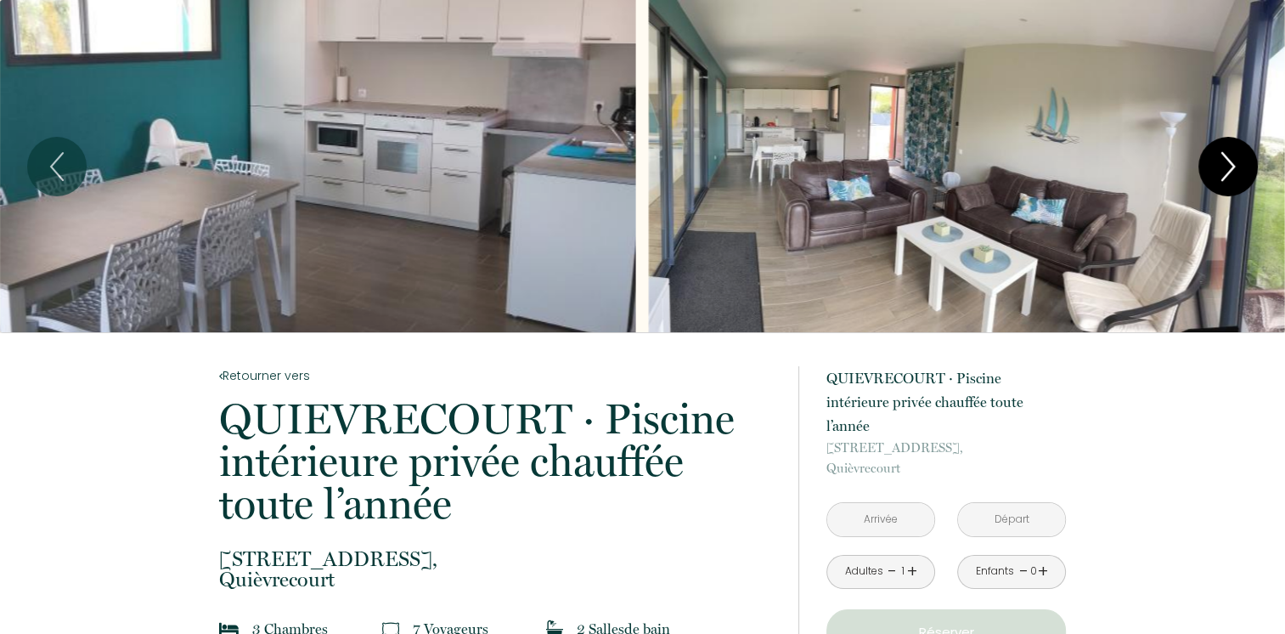
click at [1218, 160] on icon "Next" at bounding box center [1228, 166] width 36 height 51
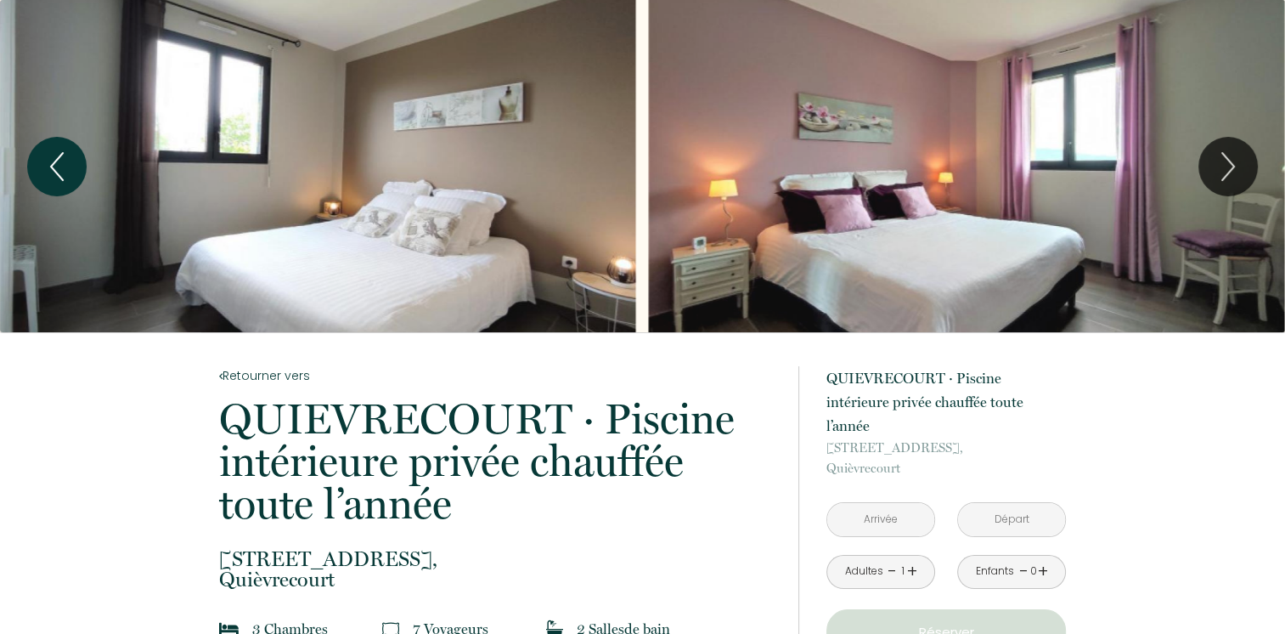
click at [77, 172] on button "Previous" at bounding box center [56, 166] width 59 height 59
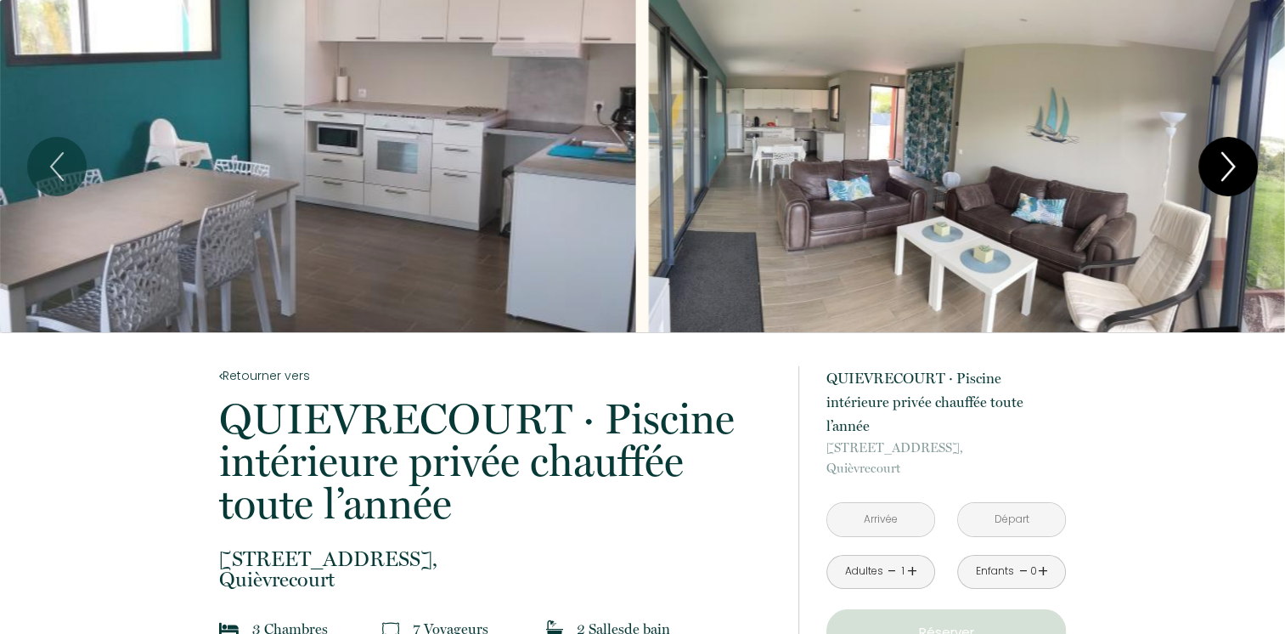
click at [1227, 161] on icon "Next" at bounding box center [1228, 166] width 36 height 51
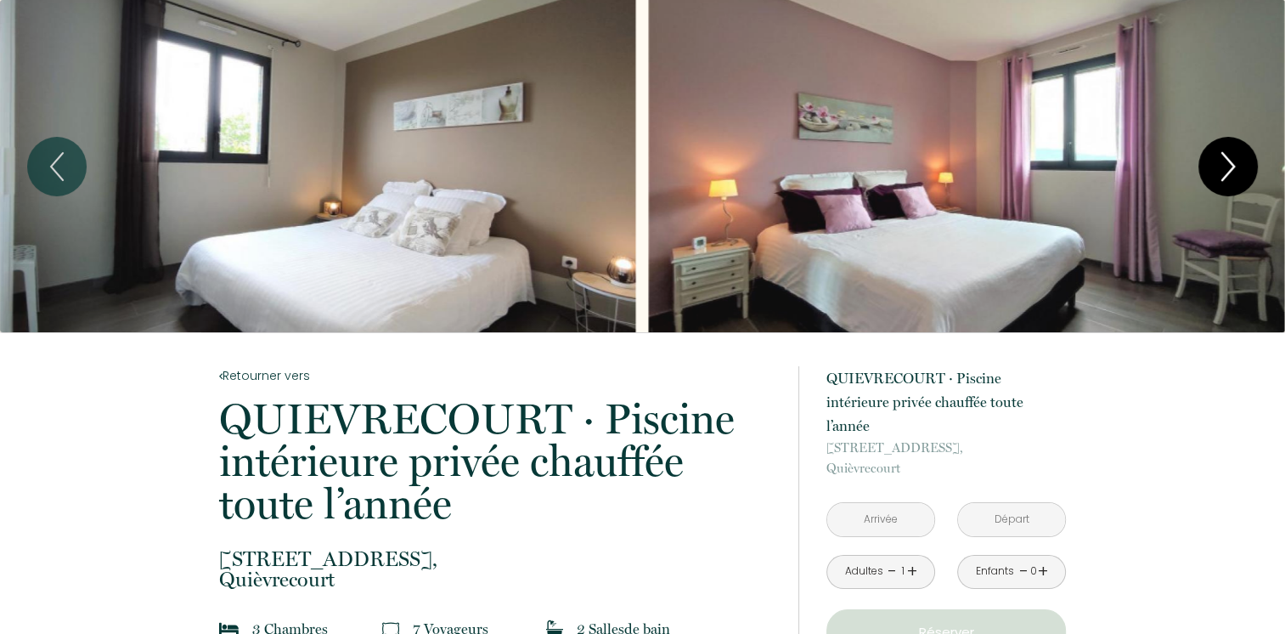
click at [1227, 161] on icon "Next" at bounding box center [1228, 166] width 36 height 51
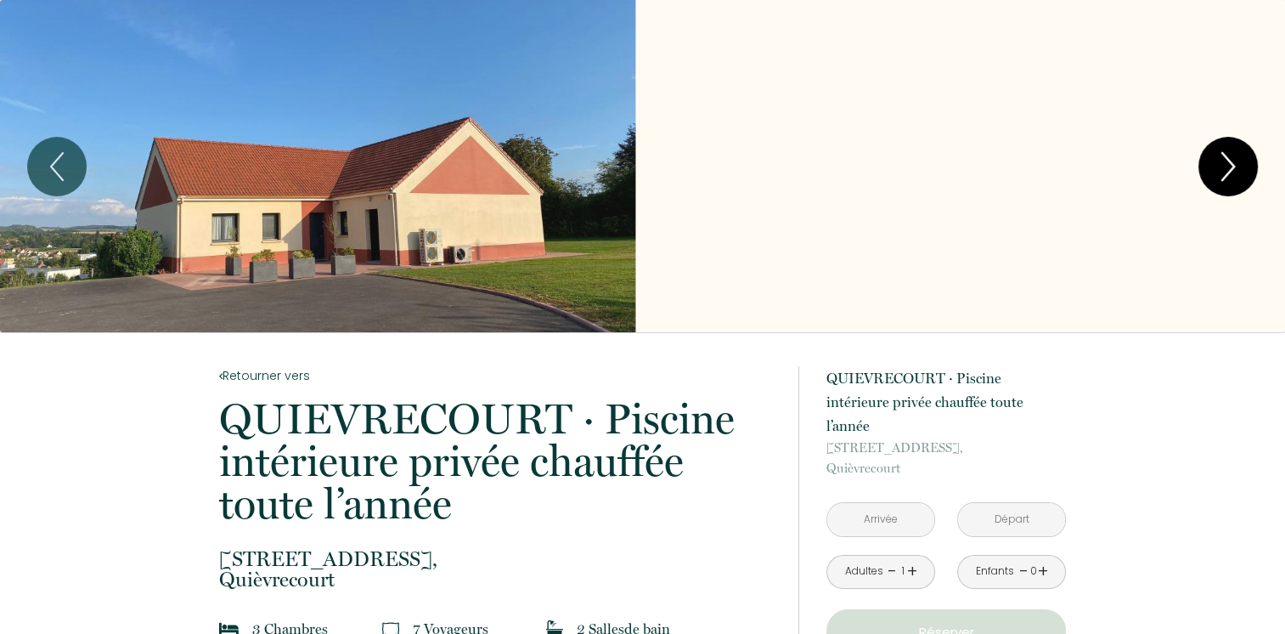
click at [1227, 161] on icon "Next" at bounding box center [1228, 166] width 36 height 51
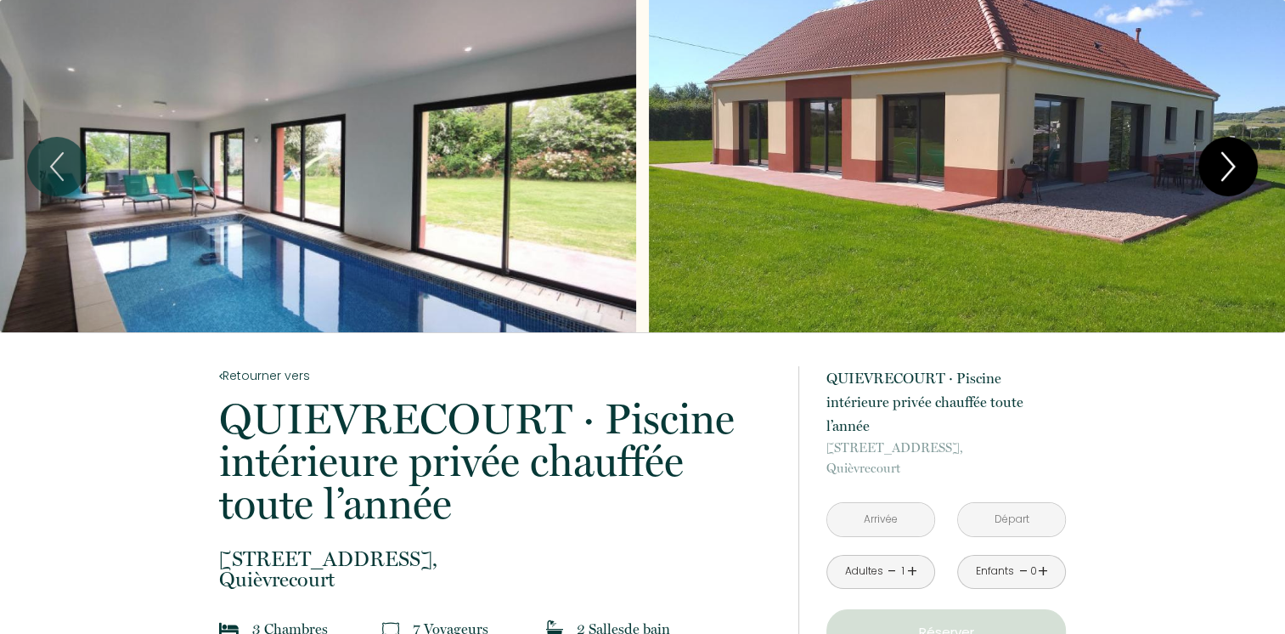
click at [1227, 161] on icon "Next" at bounding box center [1228, 166] width 36 height 51
